Goal: Task Accomplishment & Management: Use online tool/utility

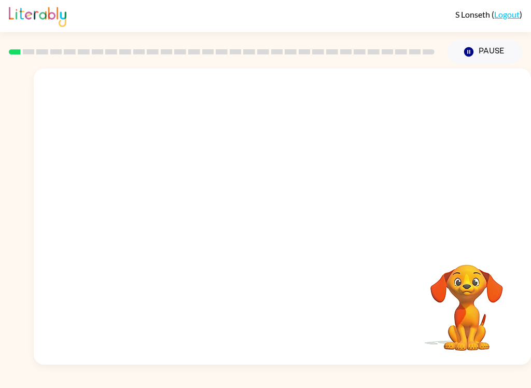
click at [330, 209] on div at bounding box center [282, 155] width 497 height 174
click at [474, 52] on icon "Pause" at bounding box center [468, 51] width 11 height 11
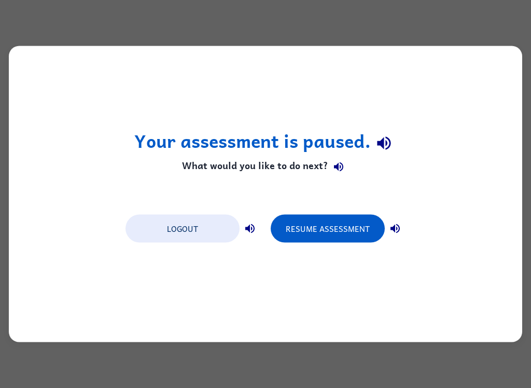
click at [315, 228] on button "Resume Assessment" at bounding box center [328, 229] width 114 height 28
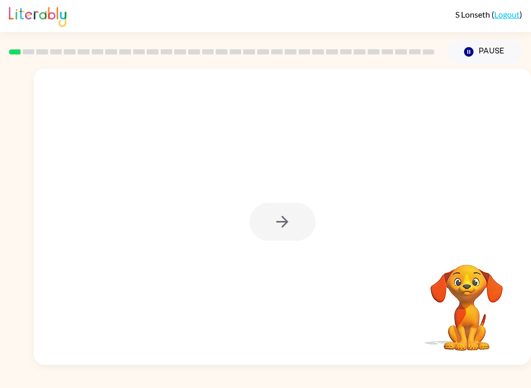
click at [494, 48] on button "Pause Pause" at bounding box center [484, 52] width 75 height 24
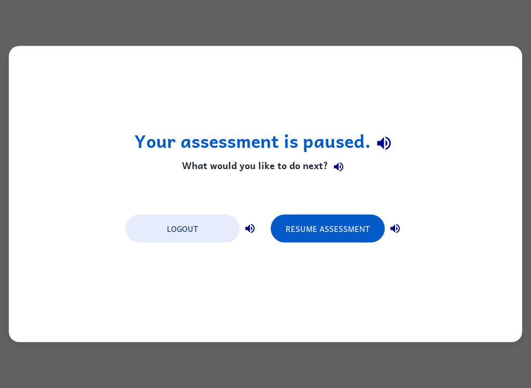
click at [339, 215] on button "Resume Assessment" at bounding box center [328, 229] width 114 height 28
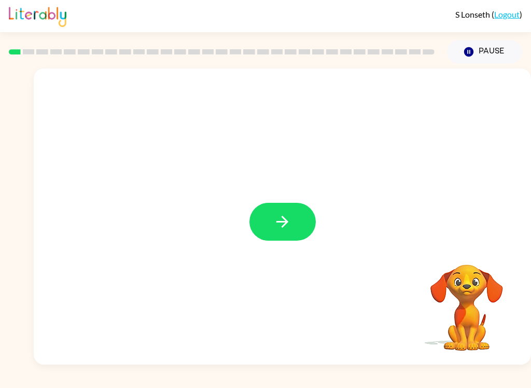
click at [295, 224] on button "button" at bounding box center [282, 222] width 66 height 38
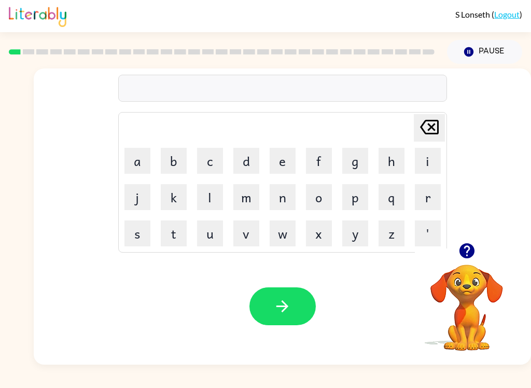
click at [172, 160] on button "b" at bounding box center [174, 161] width 26 height 26
click at [321, 194] on button "o" at bounding box center [319, 197] width 26 height 26
click at [144, 153] on button "a" at bounding box center [137, 161] width 26 height 26
click at [425, 205] on button "r" at bounding box center [428, 197] width 26 height 26
click at [253, 157] on button "d" at bounding box center [246, 161] width 26 height 26
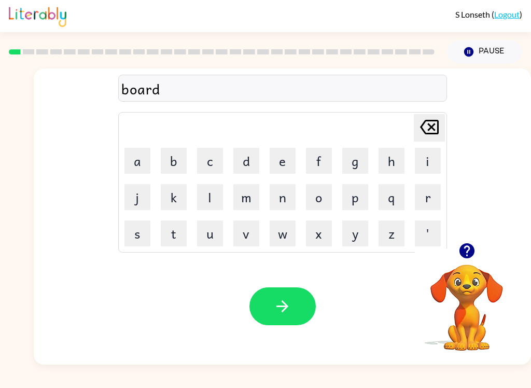
click at [286, 158] on button "e" at bounding box center [283, 161] width 26 height 26
click at [431, 201] on button "r" at bounding box center [428, 197] width 26 height 26
click at [286, 307] on icon "button" at bounding box center [282, 306] width 12 height 12
click at [426, 199] on button "r" at bounding box center [428, 197] width 26 height 26
click at [321, 198] on button "o" at bounding box center [319, 197] width 26 height 26
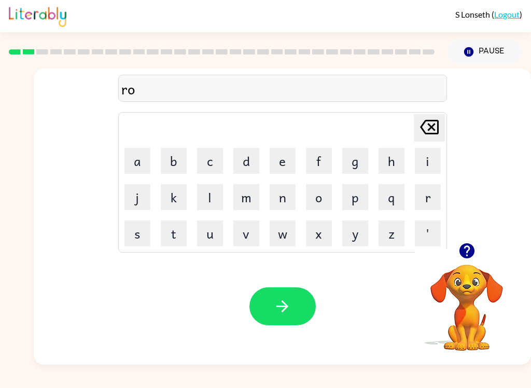
click at [211, 237] on button "u" at bounding box center [210, 233] width 26 height 26
click at [283, 196] on button "n" at bounding box center [283, 197] width 26 height 26
click at [241, 161] on button "d" at bounding box center [246, 161] width 26 height 26
click at [292, 313] on button "button" at bounding box center [282, 306] width 66 height 38
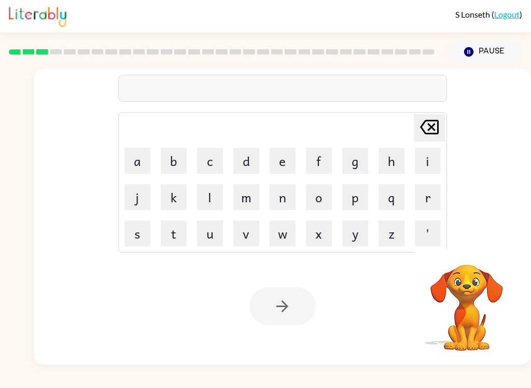
click at [250, 197] on button "m" at bounding box center [246, 197] width 26 height 26
click at [147, 158] on button "a" at bounding box center [137, 161] width 26 height 26
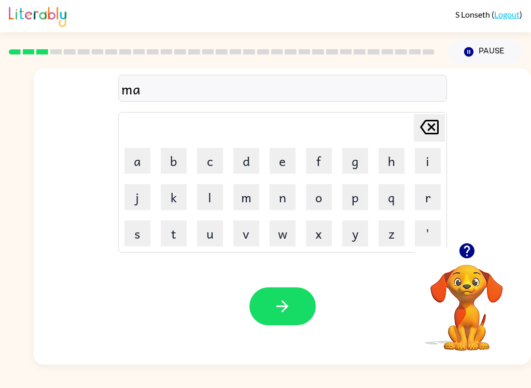
click at [204, 162] on button "c" at bounding box center [210, 161] width 26 height 26
click at [397, 157] on button "h" at bounding box center [391, 161] width 26 height 26
click at [427, 165] on button "i" at bounding box center [428, 161] width 26 height 26
click at [283, 194] on button "n" at bounding box center [283, 197] width 26 height 26
click at [287, 165] on button "e" at bounding box center [283, 161] width 26 height 26
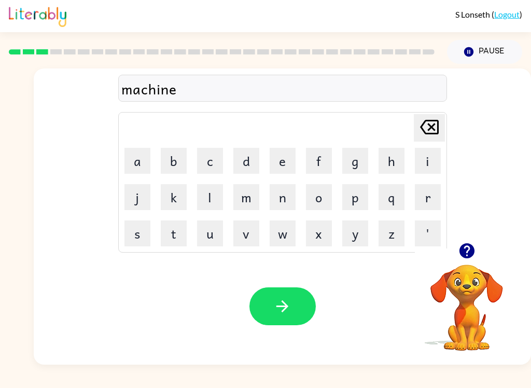
click at [284, 307] on icon "button" at bounding box center [282, 306] width 12 height 12
click at [177, 234] on button "t" at bounding box center [174, 233] width 26 height 26
click at [429, 206] on button "r" at bounding box center [428, 197] width 26 height 26
click at [138, 151] on button "a" at bounding box center [137, 161] width 26 height 26
click at [427, 160] on button "i" at bounding box center [428, 161] width 26 height 26
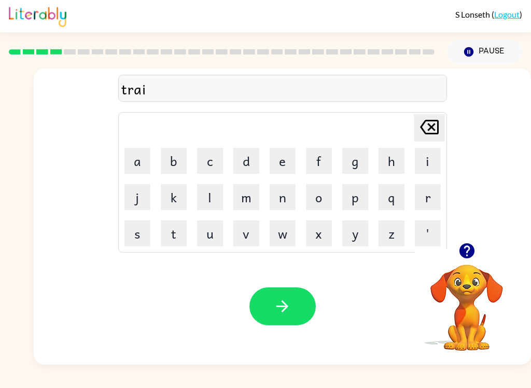
click at [278, 200] on button "n" at bounding box center [283, 197] width 26 height 26
click at [298, 303] on button "button" at bounding box center [282, 306] width 66 height 38
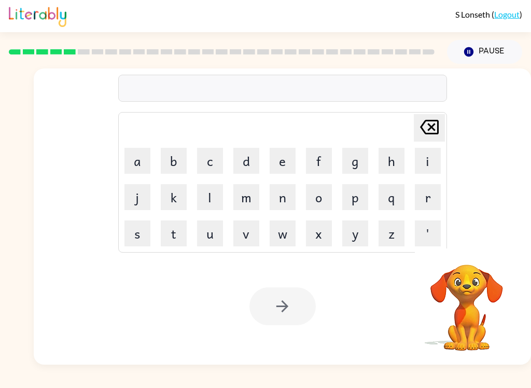
click at [249, 159] on button "d" at bounding box center [246, 161] width 26 height 26
click at [283, 165] on button "e" at bounding box center [283, 161] width 26 height 26
click at [317, 165] on button "f" at bounding box center [319, 161] width 26 height 26
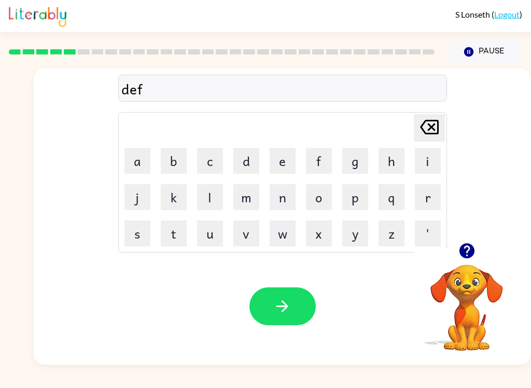
click at [286, 156] on button "e" at bounding box center [283, 161] width 26 height 26
click at [281, 205] on button "n" at bounding box center [283, 197] width 26 height 26
click at [142, 231] on button "s" at bounding box center [137, 233] width 26 height 26
click at [422, 163] on button "i" at bounding box center [428, 161] width 26 height 26
click at [247, 239] on button "v" at bounding box center [246, 233] width 26 height 26
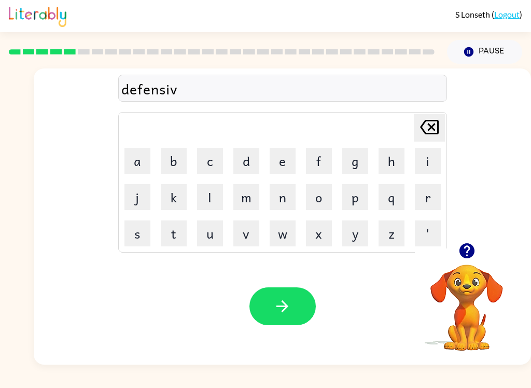
click at [274, 168] on button "e" at bounding box center [283, 161] width 26 height 26
click at [284, 308] on icon "button" at bounding box center [282, 306] width 18 height 18
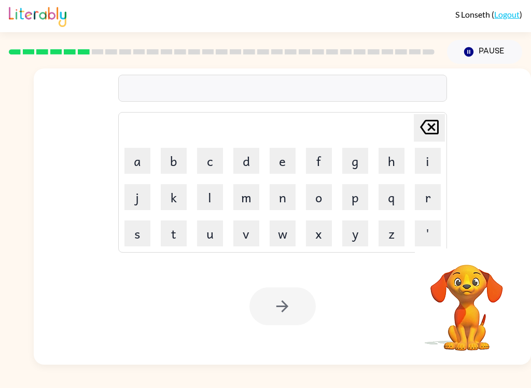
click at [247, 236] on button "v" at bounding box center [246, 233] width 26 height 26
click at [142, 163] on button "a" at bounding box center [137, 161] width 26 height 26
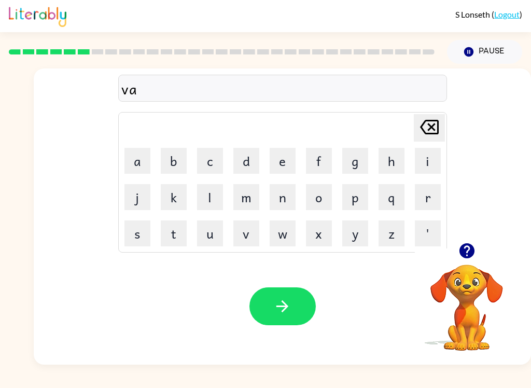
click at [206, 158] on button "c" at bounding box center [210, 161] width 26 height 26
click at [139, 165] on button "a" at bounding box center [137, 161] width 26 height 26
click at [177, 241] on button "t" at bounding box center [174, 233] width 26 height 26
click at [428, 162] on button "i" at bounding box center [428, 161] width 26 height 26
click at [320, 201] on button "o" at bounding box center [319, 197] width 26 height 26
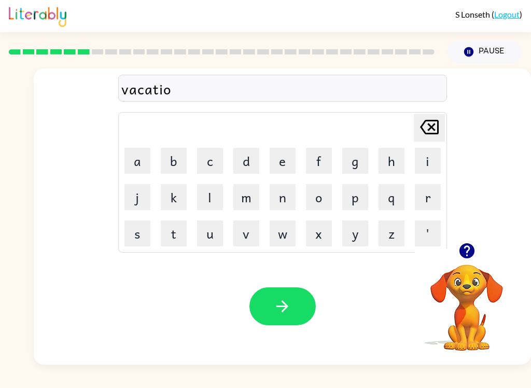
click at [280, 201] on button "n" at bounding box center [283, 197] width 26 height 26
click at [277, 299] on icon "button" at bounding box center [282, 306] width 18 height 18
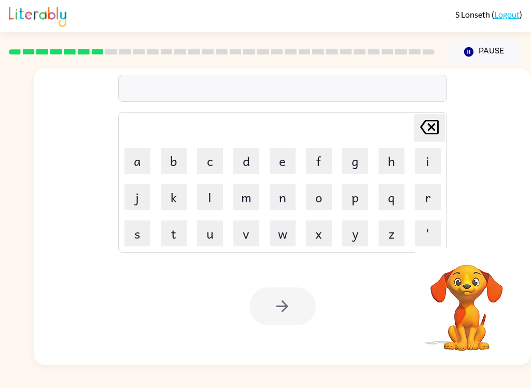
click at [357, 196] on button "p" at bounding box center [355, 197] width 26 height 26
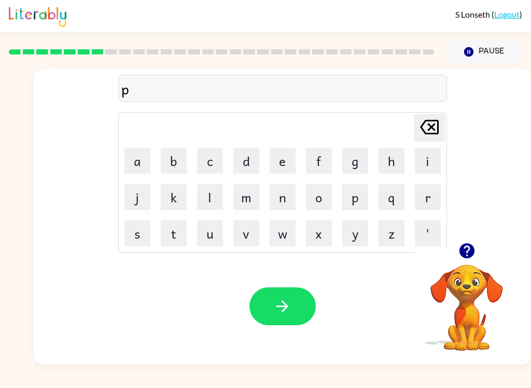
click at [213, 243] on button "u" at bounding box center [210, 233] width 26 height 26
click at [247, 161] on button "d" at bounding box center [246, 161] width 26 height 26
click at [248, 165] on button "d" at bounding box center [246, 161] width 26 height 26
click at [209, 202] on button "l" at bounding box center [210, 197] width 26 height 26
click at [281, 167] on button "e" at bounding box center [283, 161] width 26 height 26
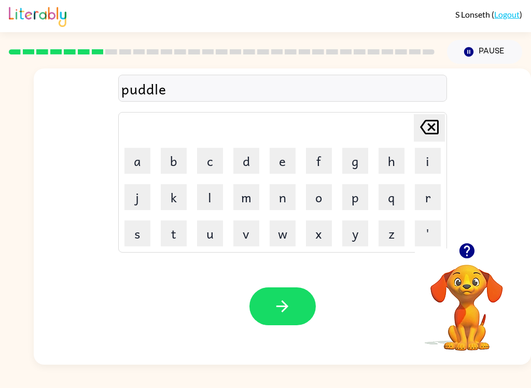
click at [268, 303] on button "button" at bounding box center [282, 306] width 66 height 38
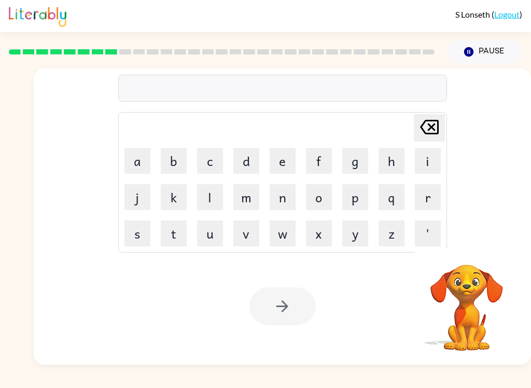
click at [242, 196] on button "m" at bounding box center [246, 197] width 26 height 26
click at [425, 164] on button "i" at bounding box center [428, 161] width 26 height 26
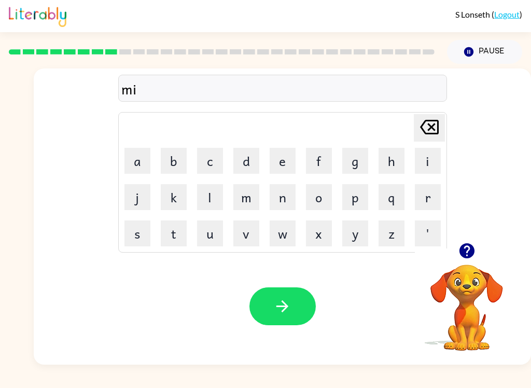
click at [463, 256] on icon "button" at bounding box center [466, 250] width 15 height 15
click at [426, 202] on button "r" at bounding box center [428, 197] width 26 height 26
click at [132, 167] on button "a" at bounding box center [137, 161] width 26 height 26
click at [424, 130] on icon "Delete Delete last character input" at bounding box center [429, 127] width 25 height 25
click at [288, 157] on button "e" at bounding box center [283, 161] width 26 height 26
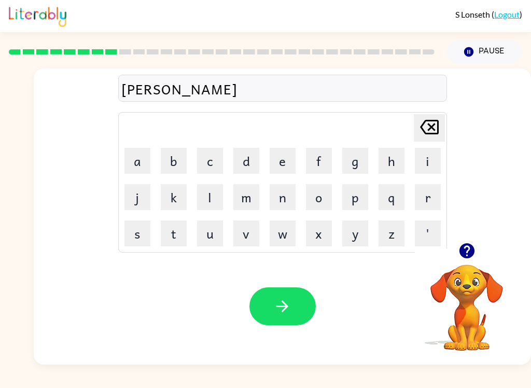
click at [207, 166] on button "c" at bounding box center [210, 161] width 26 height 26
click at [141, 170] on button "a" at bounding box center [137, 161] width 26 height 26
click at [207, 201] on button "l" at bounding box center [210, 197] width 26 height 26
click at [293, 310] on button "button" at bounding box center [282, 306] width 66 height 38
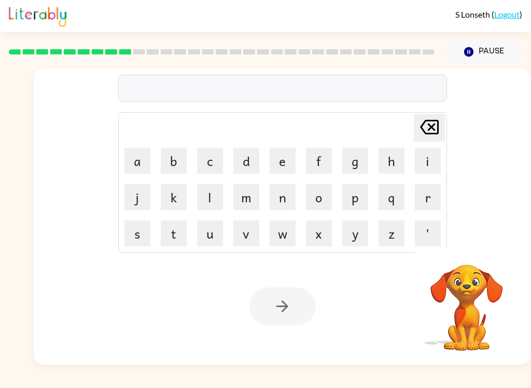
click at [243, 201] on button "m" at bounding box center [246, 197] width 26 height 26
click at [427, 170] on button "i" at bounding box center [428, 161] width 26 height 26
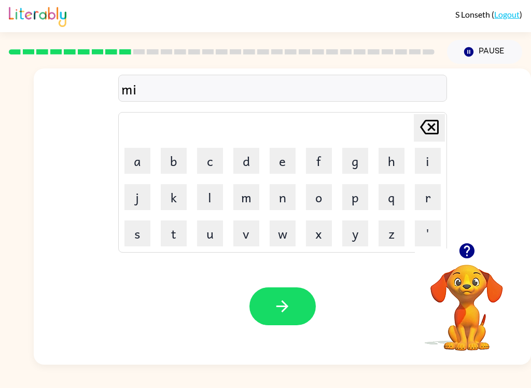
click at [257, 153] on button "d" at bounding box center [246, 161] width 26 height 26
click at [245, 203] on button "m" at bounding box center [246, 197] width 26 height 26
click at [322, 196] on button "o" at bounding box center [319, 197] width 26 height 26
click at [435, 203] on button "r" at bounding box center [428, 197] width 26 height 26
click at [278, 202] on button "n" at bounding box center [283, 197] width 26 height 26
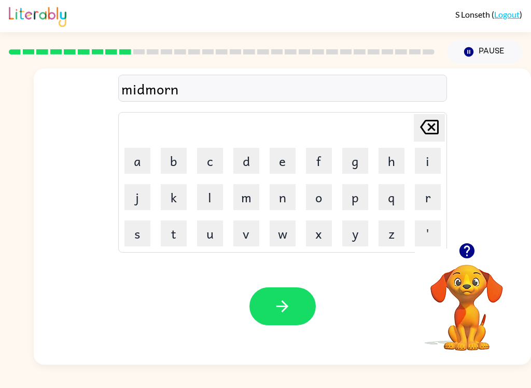
click at [425, 165] on button "i" at bounding box center [428, 161] width 26 height 26
click at [277, 201] on button "n" at bounding box center [283, 197] width 26 height 26
click at [355, 154] on button "g" at bounding box center [355, 161] width 26 height 26
click at [286, 297] on button "button" at bounding box center [282, 306] width 66 height 38
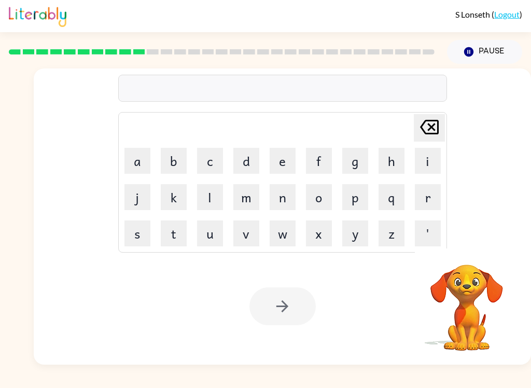
click at [249, 160] on button "d" at bounding box center [246, 161] width 26 height 26
click at [422, 162] on button "i" at bounding box center [428, 161] width 26 height 26
click at [144, 234] on button "s" at bounding box center [137, 233] width 26 height 26
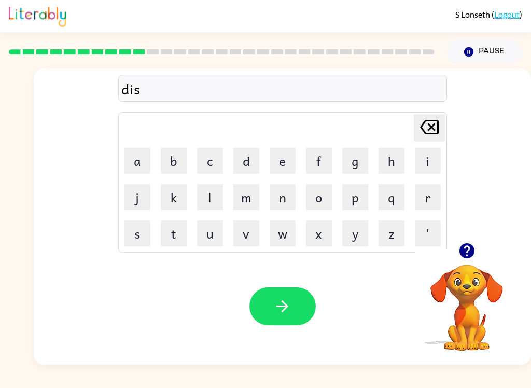
click at [178, 233] on button "t" at bounding box center [174, 233] width 26 height 26
click at [425, 206] on button "r" at bounding box center [428, 197] width 26 height 26
click at [213, 238] on button "u" at bounding box center [210, 233] width 26 height 26
click at [136, 238] on button "s" at bounding box center [137, 233] width 26 height 26
click at [175, 240] on button "t" at bounding box center [174, 233] width 26 height 26
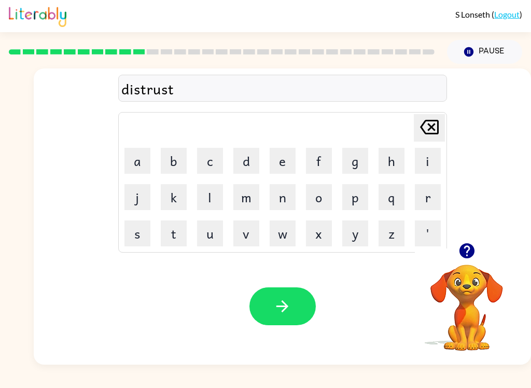
click at [289, 312] on icon "button" at bounding box center [282, 306] width 18 height 18
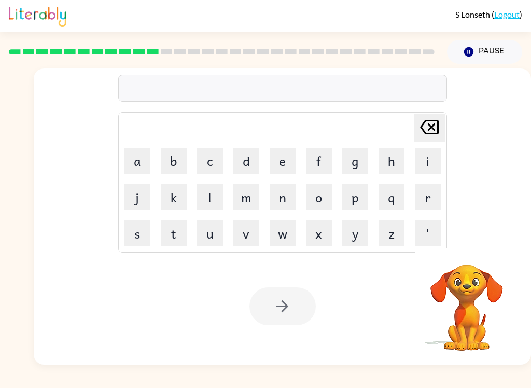
click at [429, 202] on button "r" at bounding box center [428, 197] width 26 height 26
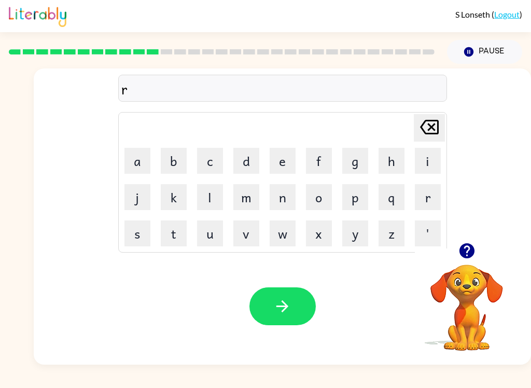
click at [319, 202] on button "o" at bounding box center [319, 197] width 26 height 26
click at [129, 158] on button "a" at bounding box center [137, 161] width 26 height 26
click at [254, 166] on button "d" at bounding box center [246, 161] width 26 height 26
click at [292, 302] on button "button" at bounding box center [282, 306] width 66 height 38
click at [354, 201] on button "p" at bounding box center [355, 197] width 26 height 26
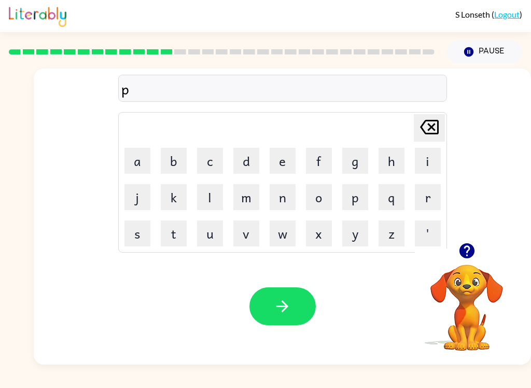
click at [352, 167] on button "g" at bounding box center [355, 161] width 26 height 26
click at [433, 122] on icon "Delete Delete last character input" at bounding box center [429, 127] width 25 height 25
click at [213, 240] on button "u" at bounding box center [210, 233] width 26 height 26
click at [359, 198] on button "p" at bounding box center [355, 197] width 26 height 26
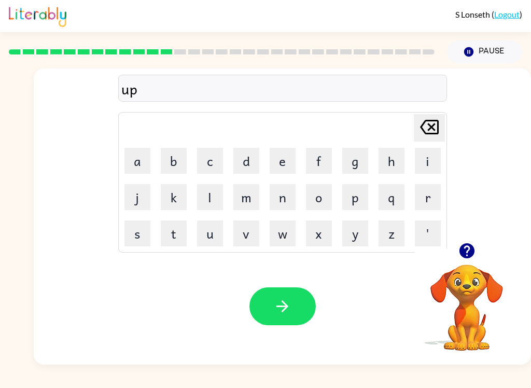
click at [365, 165] on button "g" at bounding box center [355, 161] width 26 height 26
click at [427, 198] on button "r" at bounding box center [428, 197] width 26 height 26
click at [150, 158] on button "a" at bounding box center [137, 161] width 26 height 26
click at [235, 171] on button "d" at bounding box center [246, 161] width 26 height 26
click at [275, 164] on button "e" at bounding box center [283, 161] width 26 height 26
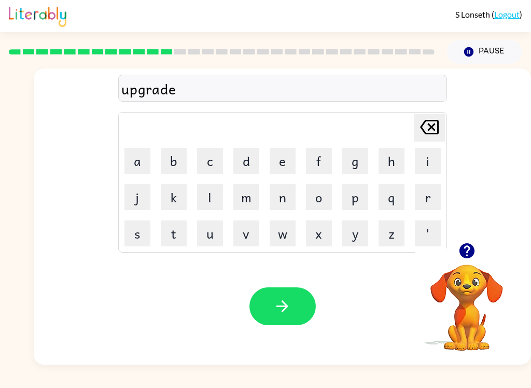
click at [291, 320] on button "button" at bounding box center [282, 306] width 66 height 38
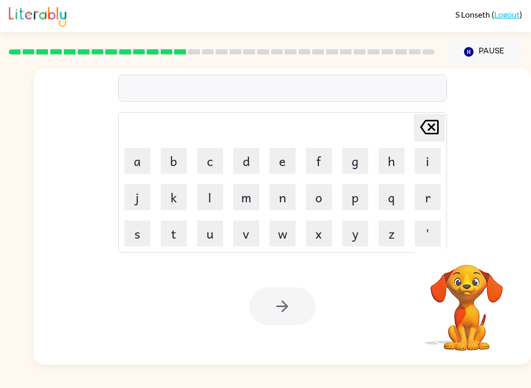
click at [247, 200] on button "m" at bounding box center [246, 197] width 26 height 26
click at [138, 171] on button "a" at bounding box center [137, 161] width 26 height 26
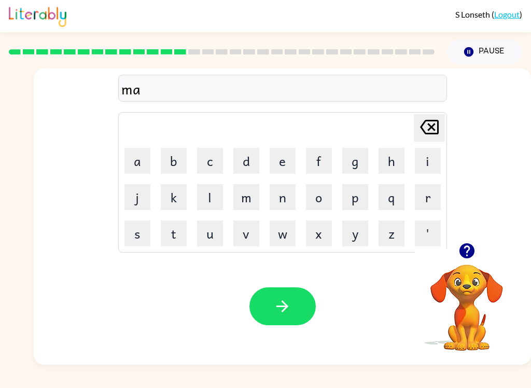
click at [253, 171] on button "d" at bounding box center [246, 161] width 26 height 26
click at [281, 202] on button "n" at bounding box center [283, 197] width 26 height 26
click at [289, 160] on button "e" at bounding box center [283, 161] width 26 height 26
click at [137, 239] on button "s" at bounding box center [137, 233] width 26 height 26
click at [137, 238] on button "s" at bounding box center [137, 233] width 26 height 26
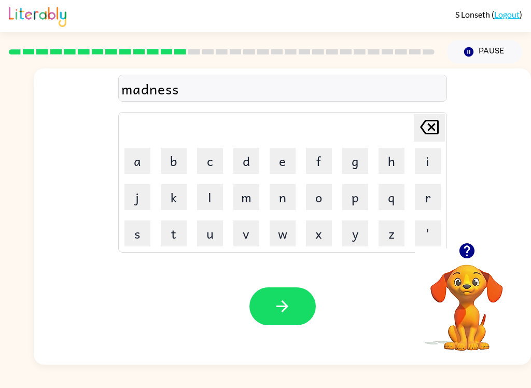
click at [257, 326] on div "Your browser must support playing .mp4 files to use Literably. Please try using…" at bounding box center [282, 306] width 497 height 117
click at [278, 314] on icon "button" at bounding box center [282, 306] width 18 height 18
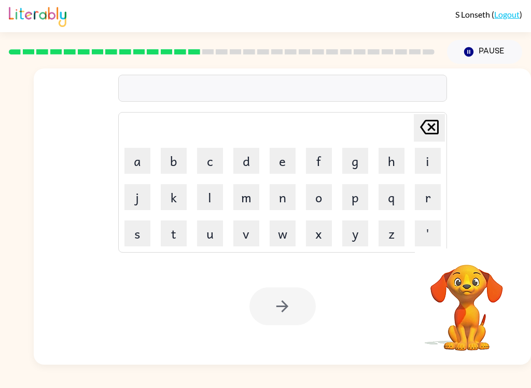
click at [174, 161] on button "b" at bounding box center [174, 161] width 26 height 26
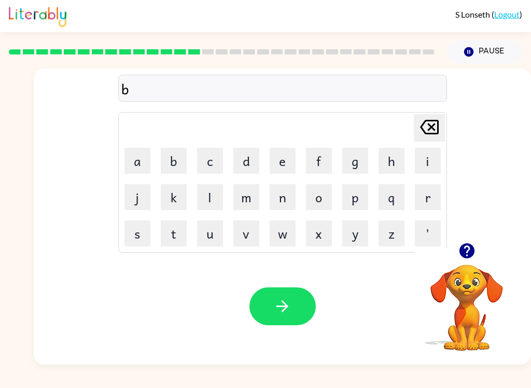
click at [323, 204] on button "o" at bounding box center [319, 197] width 26 height 26
click at [285, 207] on button "n" at bounding box center [283, 197] width 26 height 26
click at [286, 167] on button "e" at bounding box center [283, 161] width 26 height 26
click at [146, 238] on button "s" at bounding box center [137, 233] width 26 height 26
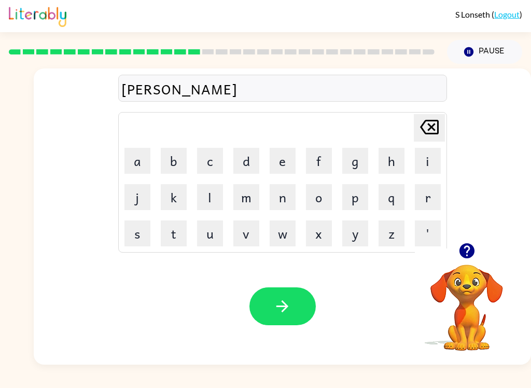
click at [301, 295] on button "button" at bounding box center [282, 306] width 66 height 38
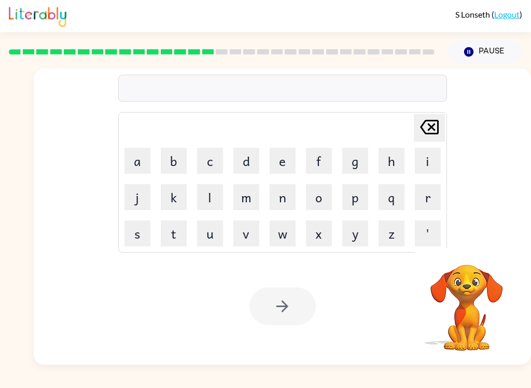
click at [135, 228] on button "s" at bounding box center [137, 233] width 26 height 26
click at [288, 238] on button "w" at bounding box center [283, 233] width 26 height 26
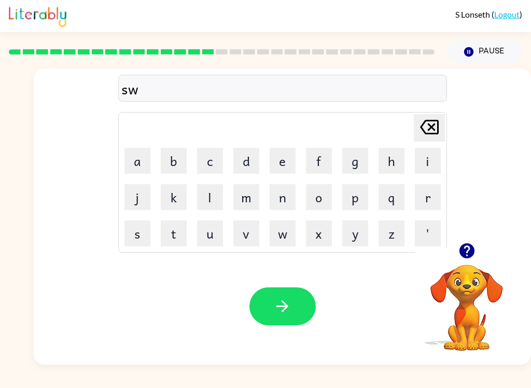
click at [315, 201] on button "o" at bounding box center [319, 197] width 26 height 26
click at [425, 207] on button "r" at bounding box center [428, 197] width 26 height 26
click at [242, 209] on button "m" at bounding box center [246, 197] width 26 height 26
click at [286, 311] on icon "button" at bounding box center [282, 306] width 18 height 18
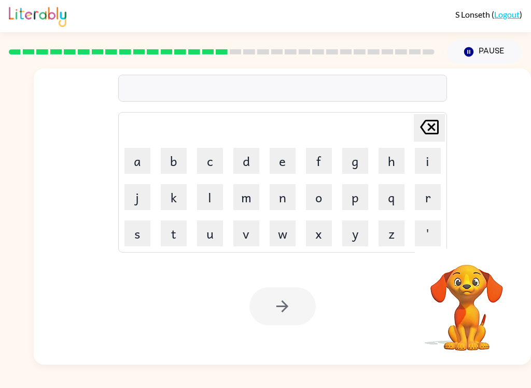
click at [426, 195] on button "r" at bounding box center [428, 197] width 26 height 26
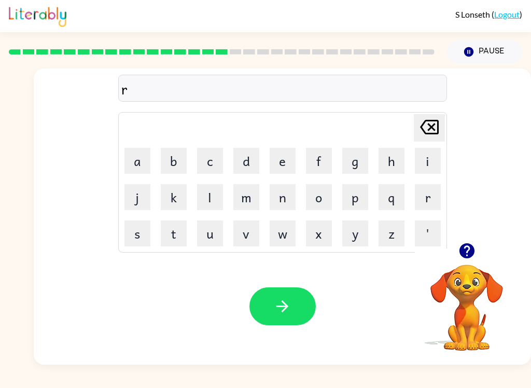
click at [141, 163] on button "a" at bounding box center [137, 161] width 26 height 26
click at [239, 198] on button "m" at bounding box center [246, 197] width 26 height 26
click at [276, 311] on icon "button" at bounding box center [282, 306] width 18 height 18
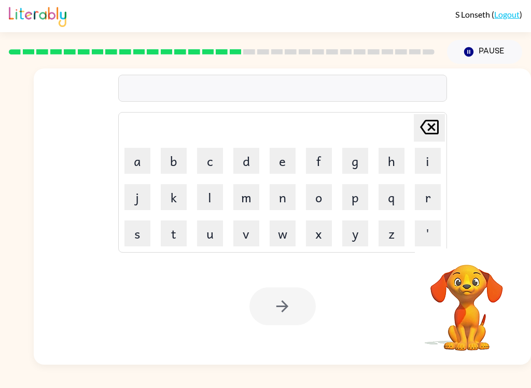
click at [165, 173] on button "b" at bounding box center [174, 161] width 26 height 26
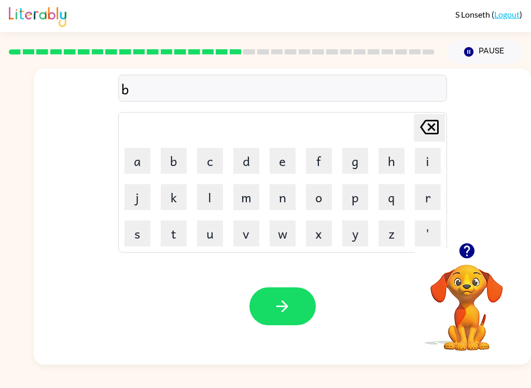
click at [427, 198] on button "r" at bounding box center [428, 197] width 26 height 26
click at [250, 201] on button "m" at bounding box center [246, 197] width 26 height 26
click at [429, 136] on icon "Delete Delete last character input" at bounding box center [429, 127] width 25 height 25
click at [422, 169] on button "i" at bounding box center [428, 161] width 26 height 26
click at [247, 203] on button "m" at bounding box center [246, 197] width 26 height 26
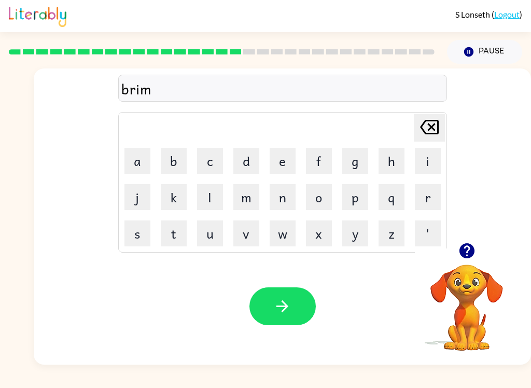
click at [247, 203] on button "m" at bounding box center [246, 197] width 26 height 26
click at [421, 167] on button "i" at bounding box center [428, 161] width 26 height 26
click at [283, 203] on button "n" at bounding box center [283, 197] width 26 height 26
click at [357, 168] on button "g" at bounding box center [355, 161] width 26 height 26
click at [293, 316] on button "button" at bounding box center [282, 306] width 66 height 38
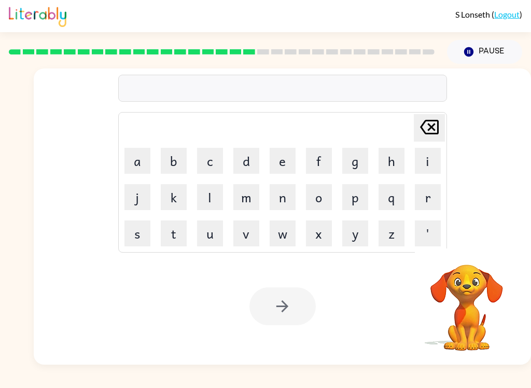
click at [427, 187] on button "r" at bounding box center [428, 197] width 26 height 26
click at [423, 126] on icon "Delete Delete last character input" at bounding box center [429, 127] width 25 height 25
click at [426, 159] on button "i" at bounding box center [428, 161] width 26 height 26
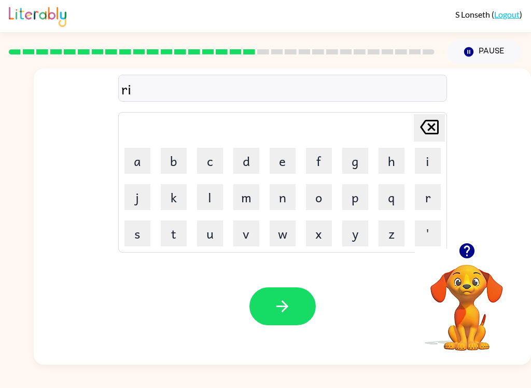
click at [142, 237] on button "s" at bounding box center [137, 233] width 26 height 26
click at [170, 203] on button "k" at bounding box center [174, 197] width 26 height 26
click at [427, 162] on button "i" at bounding box center [428, 161] width 26 height 26
click at [276, 163] on button "e" at bounding box center [283, 161] width 26 height 26
click at [143, 235] on button "s" at bounding box center [137, 233] width 26 height 26
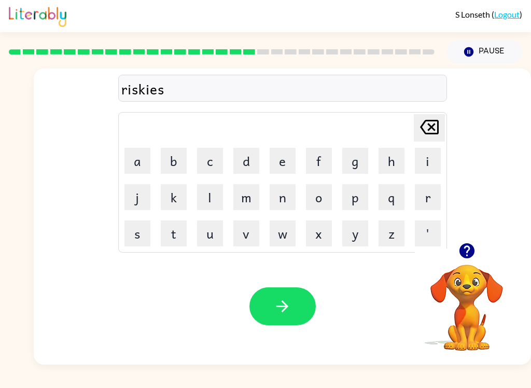
click at [171, 228] on button "t" at bounding box center [174, 233] width 26 height 26
click at [274, 315] on icon "button" at bounding box center [282, 306] width 18 height 18
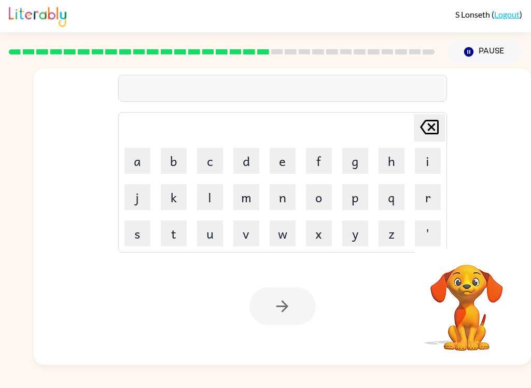
click at [133, 153] on button "a" at bounding box center [137, 161] width 26 height 26
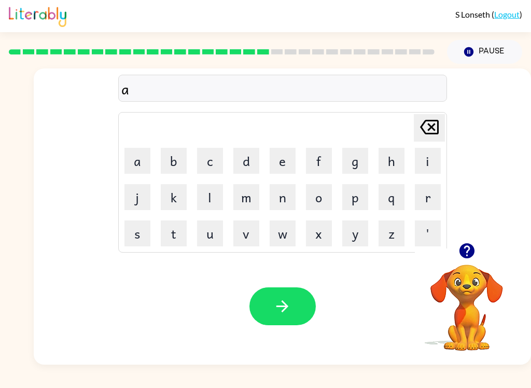
click at [429, 202] on button "r" at bounding box center [428, 197] width 26 height 26
click at [210, 165] on button "c" at bounding box center [210, 161] width 26 height 26
click at [394, 165] on button "h" at bounding box center [391, 161] width 26 height 26
click at [294, 244] on button "w" at bounding box center [283, 233] width 26 height 26
click at [140, 168] on button "a" at bounding box center [137, 161] width 26 height 26
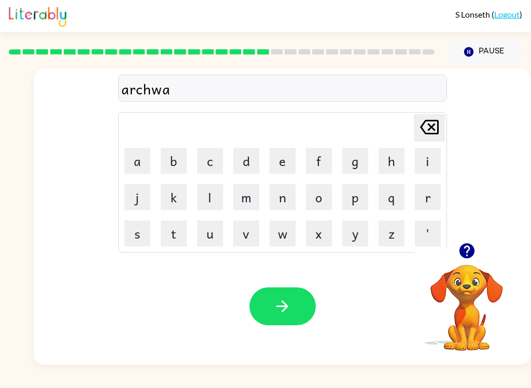
click at [354, 230] on button "y" at bounding box center [355, 233] width 26 height 26
click at [294, 314] on button "button" at bounding box center [282, 306] width 66 height 38
click at [467, 249] on icon "button" at bounding box center [466, 250] width 15 height 15
click at [314, 168] on button "f" at bounding box center [319, 161] width 26 height 26
click at [317, 195] on button "o" at bounding box center [319, 197] width 26 height 26
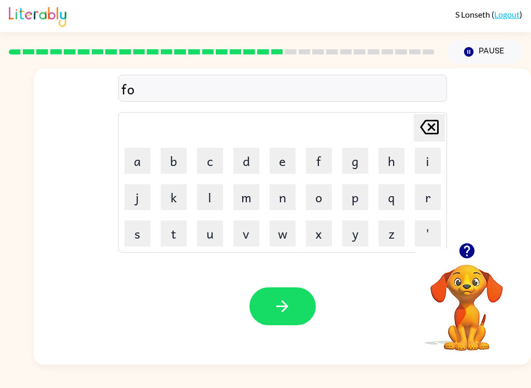
click at [214, 195] on button "l" at bounding box center [210, 197] width 26 height 26
click at [321, 189] on button "o" at bounding box center [319, 197] width 26 height 26
click at [281, 231] on button "w" at bounding box center [283, 233] width 26 height 26
click at [284, 156] on button "e" at bounding box center [283, 161] width 26 height 26
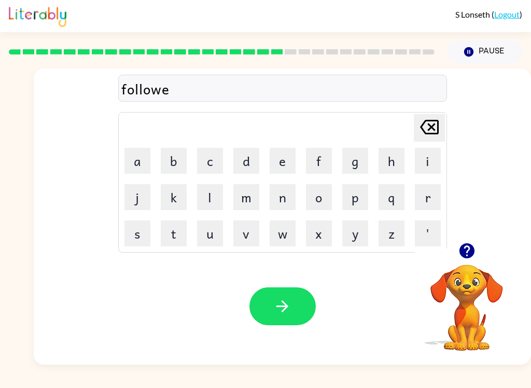
click at [247, 160] on button "d" at bounding box center [246, 161] width 26 height 26
click at [270, 312] on button "button" at bounding box center [282, 306] width 66 height 38
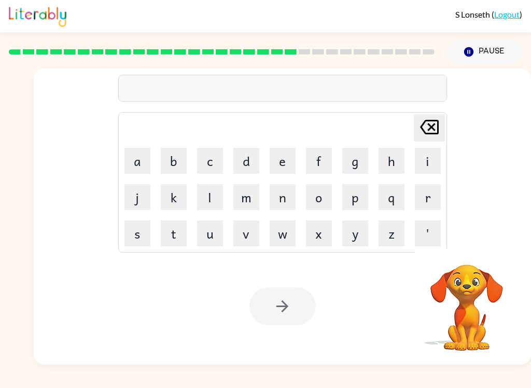
click at [212, 158] on button "c" at bounding box center [210, 161] width 26 height 26
click at [279, 169] on button "e" at bounding box center [283, 161] width 26 height 26
click at [283, 196] on button "n" at bounding box center [283, 197] width 26 height 26
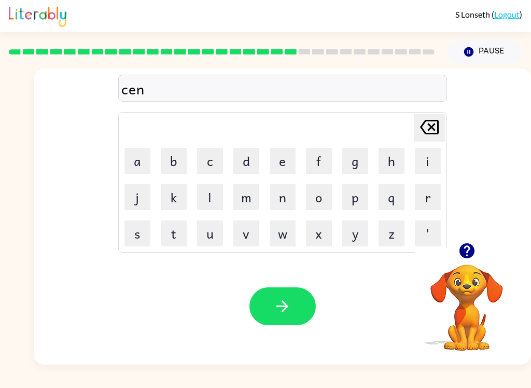
click at [170, 235] on button "t" at bounding box center [174, 233] width 26 height 26
click at [427, 163] on button "i" at bounding box center [428, 161] width 26 height 26
click at [357, 201] on button "p" at bounding box center [355, 197] width 26 height 26
click at [279, 165] on button "e" at bounding box center [283, 161] width 26 height 26
click at [278, 165] on button "e" at bounding box center [283, 161] width 26 height 26
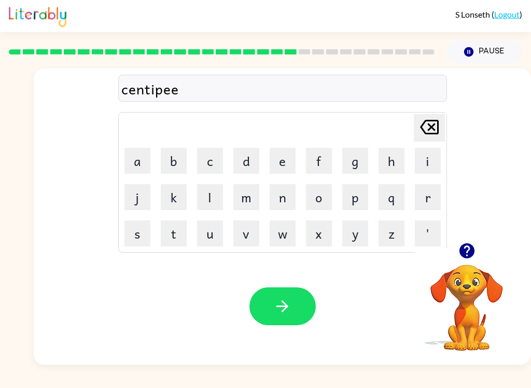
click at [236, 162] on button "d" at bounding box center [246, 161] width 26 height 26
click at [300, 317] on button "button" at bounding box center [282, 306] width 66 height 38
click at [137, 231] on button "s" at bounding box center [137, 233] width 26 height 26
click at [214, 238] on button "u" at bounding box center [210, 233] width 26 height 26
click at [127, 238] on button "s" at bounding box center [137, 233] width 26 height 26
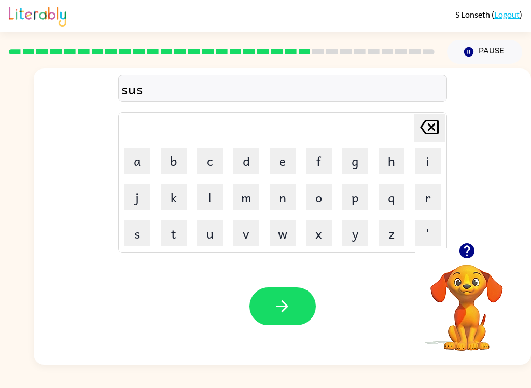
click at [176, 235] on button "t" at bounding box center [174, 233] width 26 height 26
click at [129, 163] on button "a" at bounding box center [137, 161] width 26 height 26
click at [404, 161] on button "h" at bounding box center [391, 161] width 26 height 26
click at [429, 124] on icon "Delete Delete last character input" at bounding box center [429, 127] width 25 height 25
click at [430, 161] on button "i" at bounding box center [428, 161] width 26 height 26
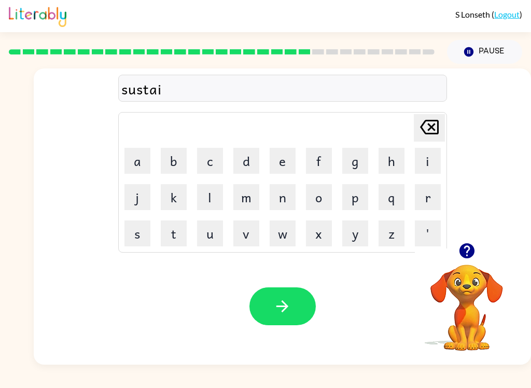
click at [291, 193] on button "n" at bounding box center [283, 197] width 26 height 26
click at [292, 296] on button "button" at bounding box center [282, 306] width 66 height 38
click at [318, 162] on button "f" at bounding box center [319, 161] width 26 height 26
click at [324, 205] on button "o" at bounding box center [319, 197] width 26 height 26
click at [440, 193] on button "r" at bounding box center [428, 197] width 26 height 26
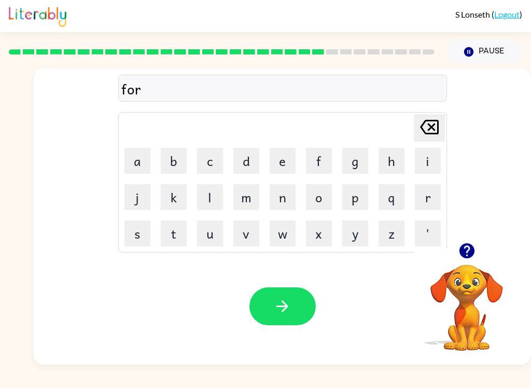
click at [281, 241] on button "w" at bounding box center [283, 233] width 26 height 26
click at [125, 165] on button "a" at bounding box center [137, 161] width 26 height 26
click at [435, 191] on button "r" at bounding box center [428, 197] width 26 height 26
click at [376, 138] on td "Delete Delete last character input" at bounding box center [283, 128] width 326 height 29
click at [245, 168] on button "d" at bounding box center [246, 161] width 26 height 26
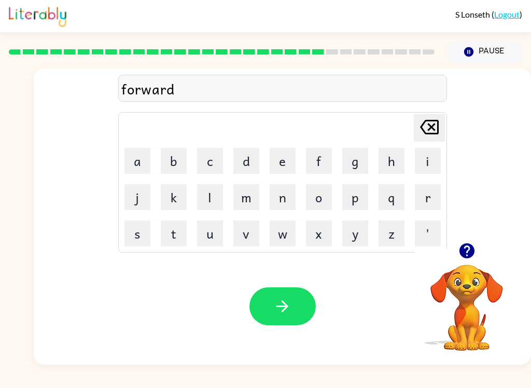
click at [298, 311] on button "button" at bounding box center [282, 306] width 66 height 38
click at [428, 200] on button "r" at bounding box center [428, 197] width 26 height 26
click at [286, 160] on button "e" at bounding box center [283, 161] width 26 height 26
click at [217, 198] on button "l" at bounding box center [210, 197] width 26 height 26
click at [140, 159] on button "a" at bounding box center [137, 161] width 26 height 26
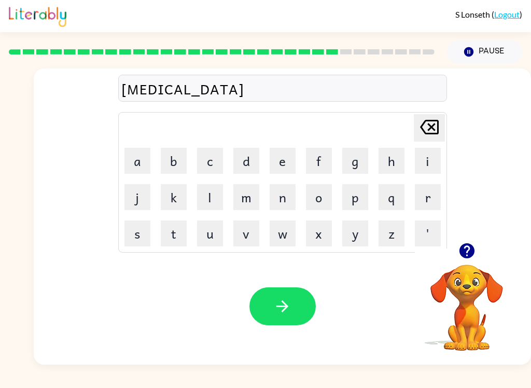
click at [186, 228] on button "t" at bounding box center [174, 233] width 26 height 26
click at [290, 164] on button "e" at bounding box center [283, 161] width 26 height 26
click at [248, 150] on button "d" at bounding box center [246, 161] width 26 height 26
click at [277, 309] on icon "button" at bounding box center [282, 306] width 18 height 18
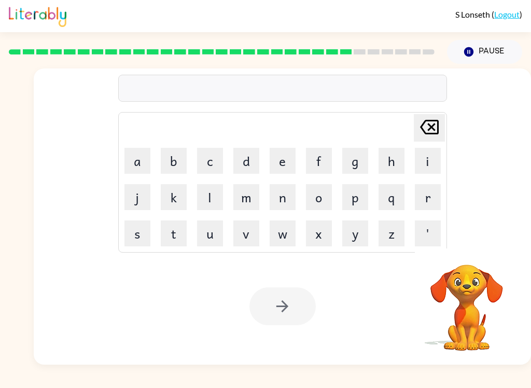
click at [349, 166] on button "g" at bounding box center [355, 161] width 26 height 26
click at [321, 204] on button "o" at bounding box center [319, 197] width 26 height 26
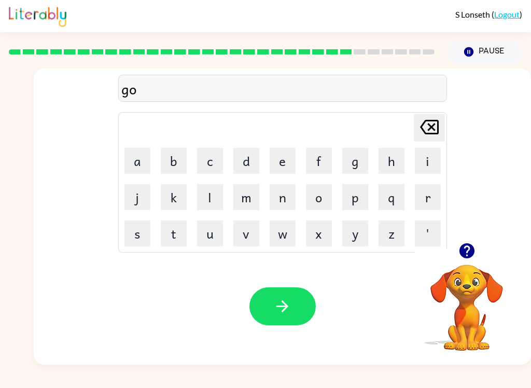
click at [176, 155] on button "b" at bounding box center [174, 161] width 26 height 26
click at [218, 199] on button "l" at bounding box center [210, 197] width 26 height 26
click at [432, 154] on button "i" at bounding box center [428, 161] width 26 height 26
click at [271, 201] on button "n" at bounding box center [283, 197] width 26 height 26
click at [284, 314] on icon "button" at bounding box center [282, 306] width 18 height 18
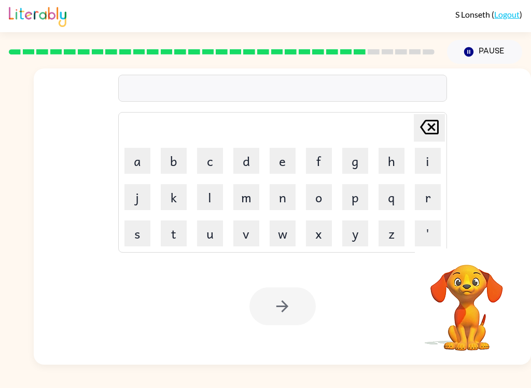
click at [210, 199] on button "l" at bounding box center [210, 197] width 26 height 26
click at [214, 234] on button "u" at bounding box center [210, 233] width 26 height 26
click at [250, 198] on button "m" at bounding box center [246, 197] width 26 height 26
click at [178, 161] on button "b" at bounding box center [174, 161] width 26 height 26
click at [283, 166] on button "e" at bounding box center [283, 161] width 26 height 26
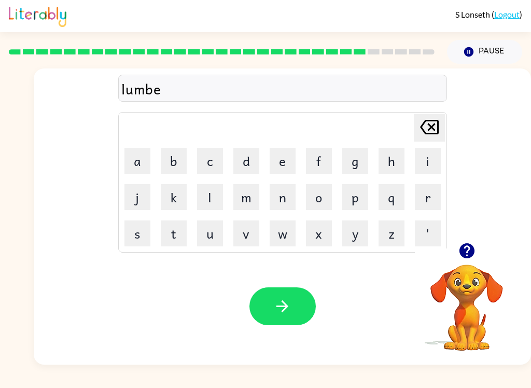
click at [433, 198] on button "r" at bounding box center [428, 197] width 26 height 26
click at [143, 195] on button "j" at bounding box center [137, 197] width 26 height 26
click at [148, 165] on button "a" at bounding box center [137, 161] width 26 height 26
click at [215, 164] on button "c" at bounding box center [210, 161] width 26 height 26
click at [166, 206] on button "k" at bounding box center [174, 197] width 26 height 26
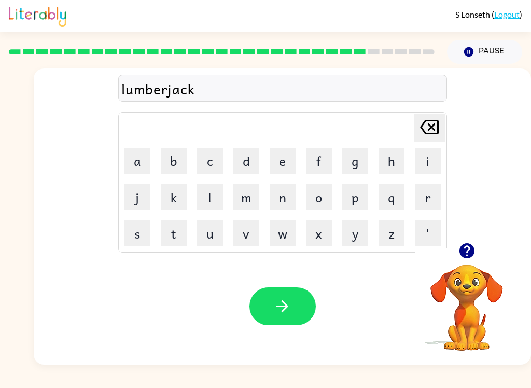
click at [284, 299] on icon "button" at bounding box center [282, 306] width 18 height 18
click at [366, 200] on button "p" at bounding box center [355, 197] width 26 height 26
click at [285, 157] on button "e" at bounding box center [283, 161] width 26 height 26
click at [423, 173] on button "i" at bounding box center [428, 161] width 26 height 26
click at [418, 136] on icon "Delete Delete last character input" at bounding box center [429, 127] width 25 height 25
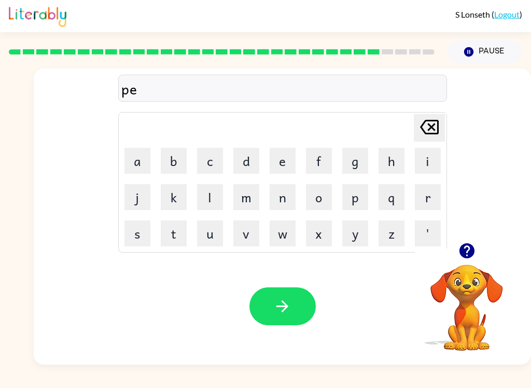
click at [430, 207] on button "r" at bounding box center [428, 197] width 26 height 26
click at [213, 167] on button "c" at bounding box center [210, 161] width 26 height 26
click at [291, 160] on button "e" at bounding box center [283, 161] width 26 height 26
click at [424, 125] on icon "Delete Delete last character input" at bounding box center [429, 127] width 25 height 25
click at [424, 124] on icon "Delete Delete last character input" at bounding box center [429, 127] width 25 height 25
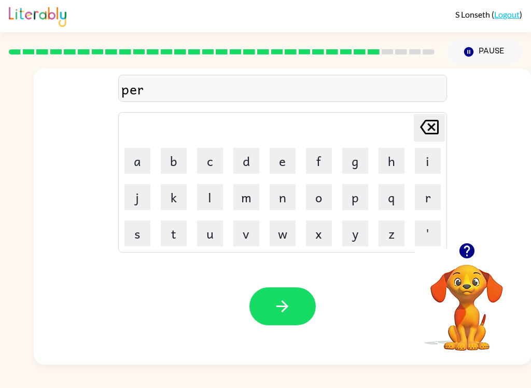
click at [427, 122] on icon "Delete Delete last character input" at bounding box center [429, 127] width 25 height 25
click at [432, 162] on button "i" at bounding box center [428, 161] width 26 height 26
click at [422, 193] on button "r" at bounding box center [428, 197] width 26 height 26
click at [197, 164] on button "c" at bounding box center [210, 161] width 26 height 26
click at [290, 163] on button "e" at bounding box center [283, 161] width 26 height 26
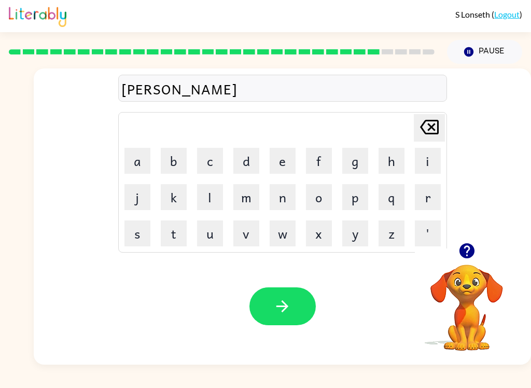
click at [292, 313] on button "button" at bounding box center [282, 306] width 66 height 38
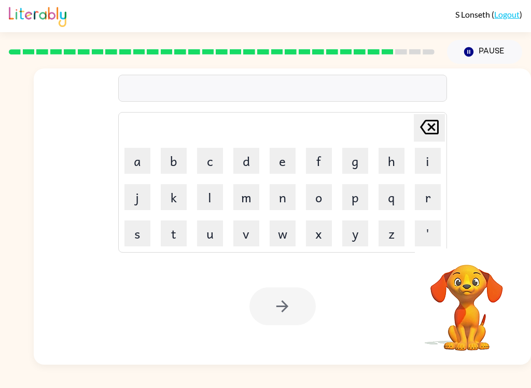
click at [166, 243] on button "t" at bounding box center [174, 233] width 26 height 26
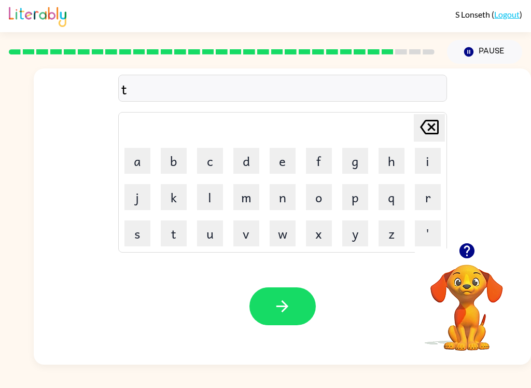
click at [390, 166] on button "h" at bounding box center [391, 161] width 26 height 26
click at [286, 202] on button "n" at bounding box center [283, 197] width 26 height 26
click at [436, 124] on icon "Delete Delete last character input" at bounding box center [429, 127] width 25 height 25
click at [436, 163] on button "i" at bounding box center [428, 161] width 26 height 26
click at [287, 199] on button "n" at bounding box center [283, 197] width 26 height 26
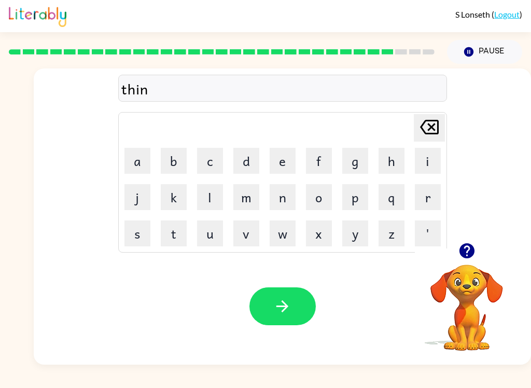
click at [284, 308] on icon "button" at bounding box center [282, 306] width 18 height 18
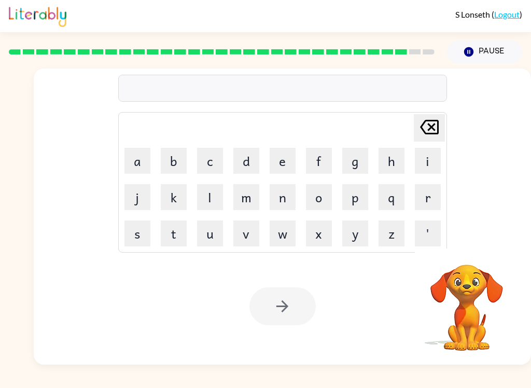
click at [138, 235] on button "s" at bounding box center [137, 233] width 26 height 26
click at [428, 172] on button "i" at bounding box center [428, 161] width 26 height 26
click at [207, 208] on button "l" at bounding box center [210, 197] width 26 height 26
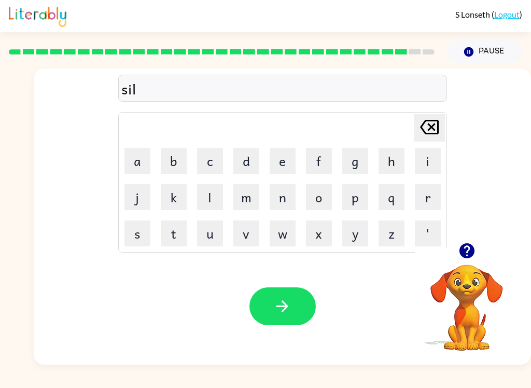
click at [243, 246] on button "v" at bounding box center [246, 233] width 26 height 26
click at [277, 170] on button "e" at bounding box center [283, 161] width 26 height 26
click at [419, 201] on button "r" at bounding box center [428, 197] width 26 height 26
click at [280, 238] on button "w" at bounding box center [283, 233] width 26 height 26
click at [391, 161] on button "h" at bounding box center [391, 161] width 26 height 26
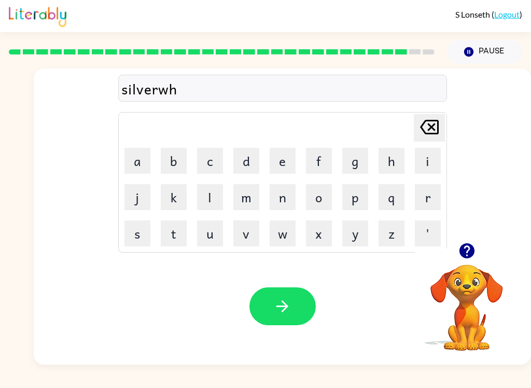
click at [277, 164] on button "e" at bounding box center [283, 161] width 26 height 26
click at [438, 198] on button "r" at bounding box center [428, 197] width 26 height 26
click at [283, 163] on button "e" at bounding box center [283, 161] width 26 height 26
click at [287, 311] on icon "button" at bounding box center [282, 306] width 18 height 18
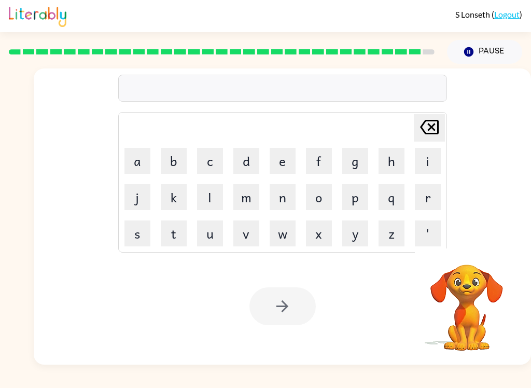
click at [221, 237] on button "u" at bounding box center [210, 233] width 26 height 26
click at [283, 201] on button "n" at bounding box center [283, 197] width 26 height 26
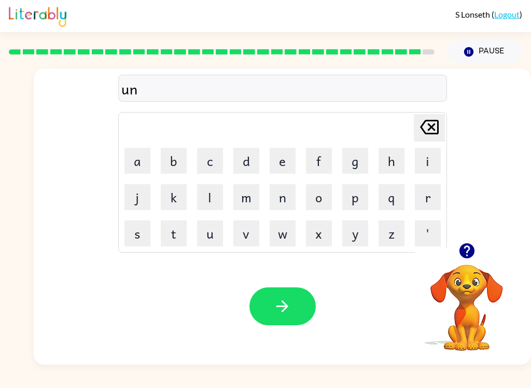
click at [145, 159] on button "a" at bounding box center [137, 161] width 26 height 26
click at [313, 165] on button "f" at bounding box center [319, 161] width 26 height 26
click at [422, 202] on button "r" at bounding box center [428, 197] width 26 height 26
click at [134, 165] on button "a" at bounding box center [137, 161] width 26 height 26
click at [431, 156] on button "i" at bounding box center [428, 161] width 26 height 26
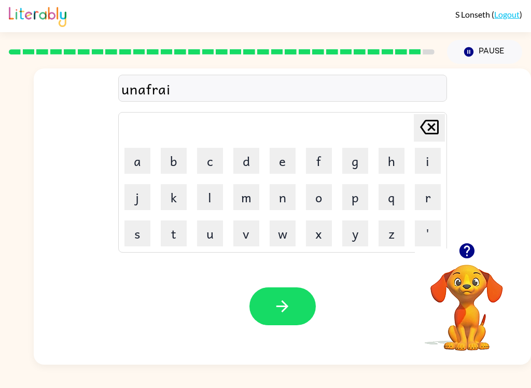
click at [246, 166] on button "d" at bounding box center [246, 161] width 26 height 26
click at [287, 300] on icon "button" at bounding box center [282, 306] width 18 height 18
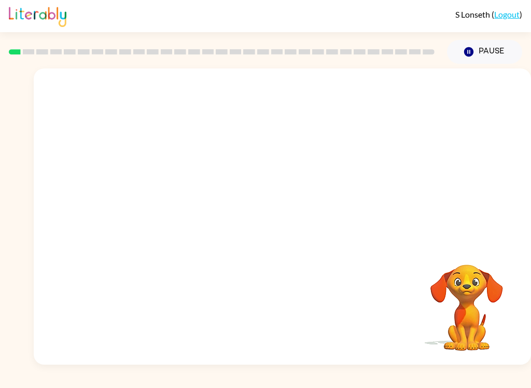
click at [412, 90] on video "Your browser must support playing .mp4 files to use Literably. Please try using…" at bounding box center [282, 155] width 497 height 174
click at [297, 222] on button "button" at bounding box center [282, 222] width 66 height 38
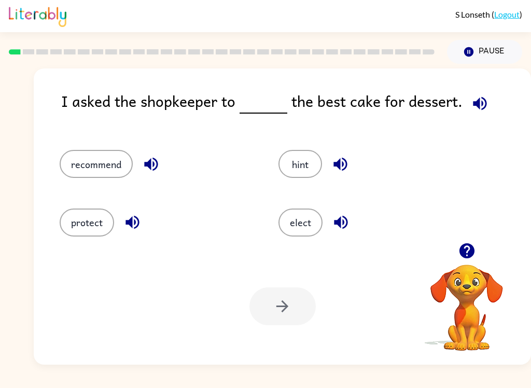
click at [485, 103] on icon "button" at bounding box center [480, 103] width 18 height 18
click at [97, 160] on button "recommend" at bounding box center [96, 164] width 73 height 28
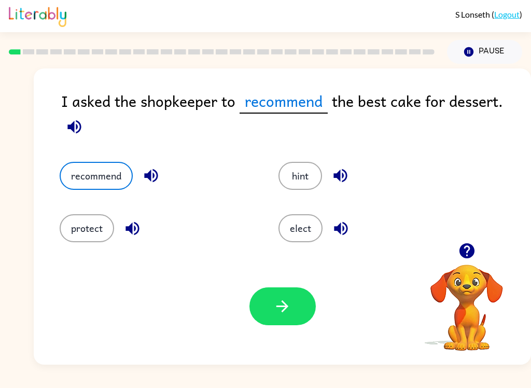
click at [74, 133] on icon "button" at bounding box center [73, 126] width 13 height 13
click at [293, 308] on button "button" at bounding box center [282, 306] width 66 height 38
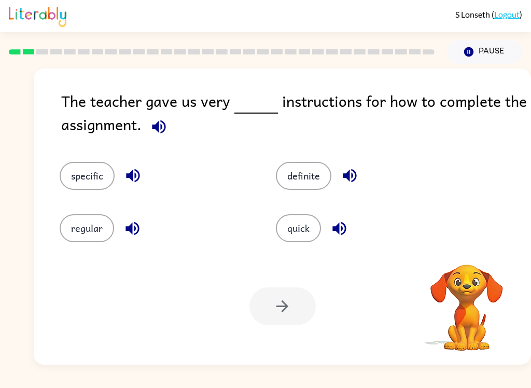
click at [166, 127] on icon "button" at bounding box center [159, 127] width 18 height 18
click at [156, 130] on icon "button" at bounding box center [158, 126] width 13 height 13
click at [90, 170] on button "specific" at bounding box center [87, 176] width 55 height 28
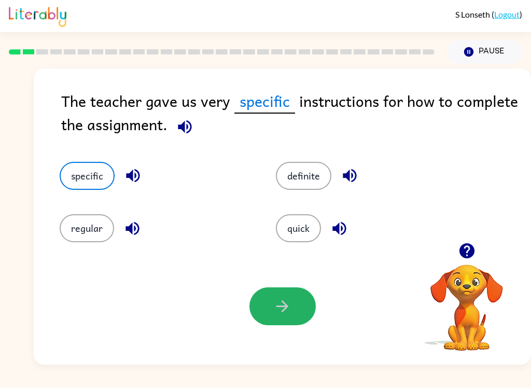
click at [272, 305] on button "button" at bounding box center [282, 306] width 66 height 38
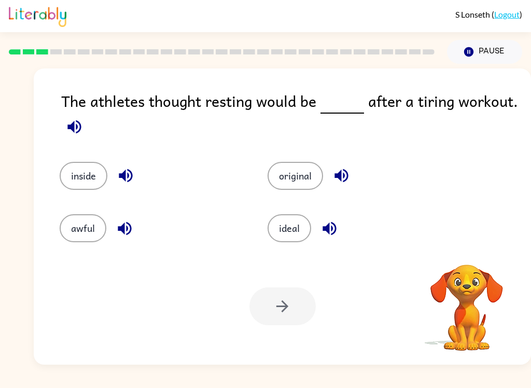
click at [77, 128] on icon "button" at bounding box center [73, 126] width 13 height 13
click at [81, 128] on icon "button" at bounding box center [74, 127] width 18 height 18
click at [293, 226] on button "ideal" at bounding box center [289, 228] width 44 height 28
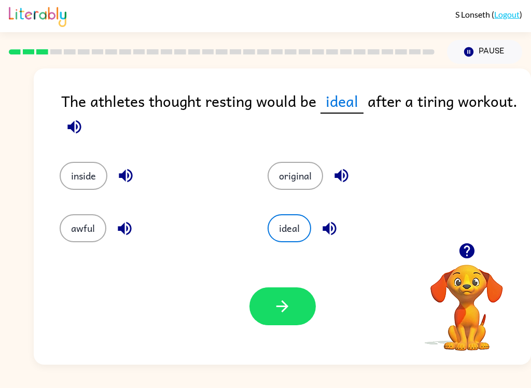
click at [95, 235] on button "awful" at bounding box center [83, 228] width 47 height 28
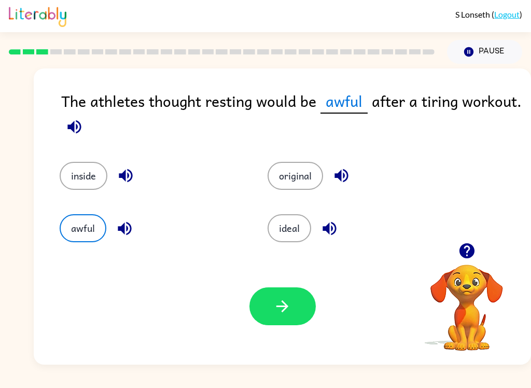
click at [296, 227] on button "ideal" at bounding box center [289, 228] width 44 height 28
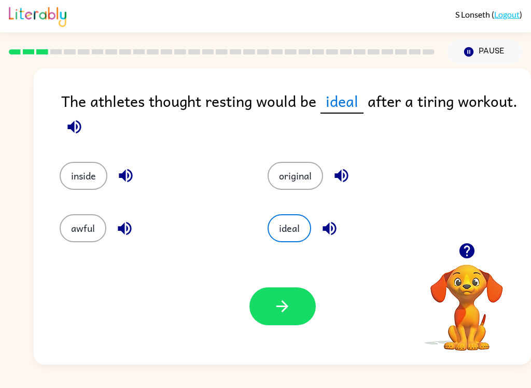
click at [80, 124] on icon "button" at bounding box center [74, 127] width 18 height 18
click at [282, 313] on icon "button" at bounding box center [282, 306] width 18 height 18
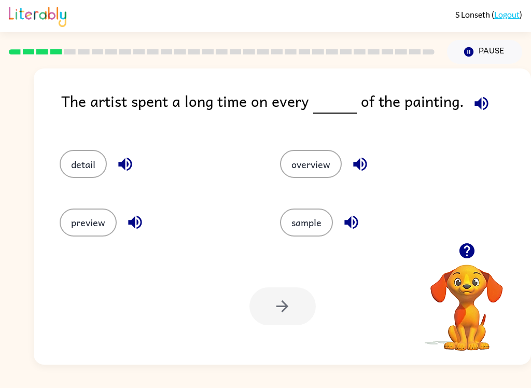
click at [483, 104] on icon "button" at bounding box center [480, 102] width 13 height 13
click at [74, 167] on button "detail" at bounding box center [83, 164] width 47 height 28
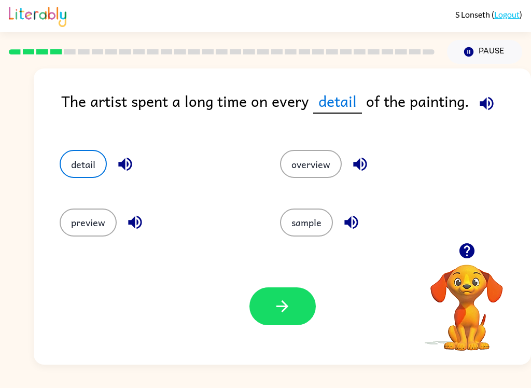
click at [281, 321] on button "button" at bounding box center [282, 306] width 66 height 38
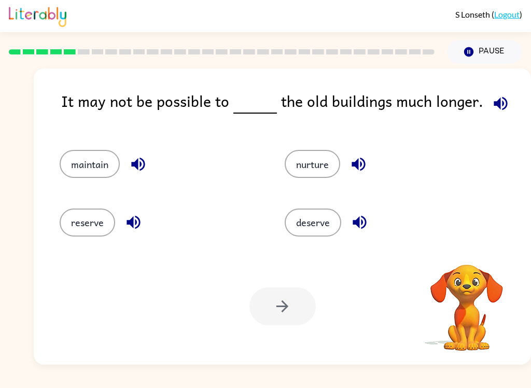
click at [506, 103] on button "button" at bounding box center [500, 103] width 26 height 26
click at [496, 101] on icon "button" at bounding box center [500, 103] width 18 height 18
click at [497, 103] on icon "button" at bounding box center [500, 103] width 18 height 18
click at [497, 105] on icon "button" at bounding box center [500, 103] width 18 height 18
click at [104, 172] on button "maintain" at bounding box center [90, 164] width 60 height 28
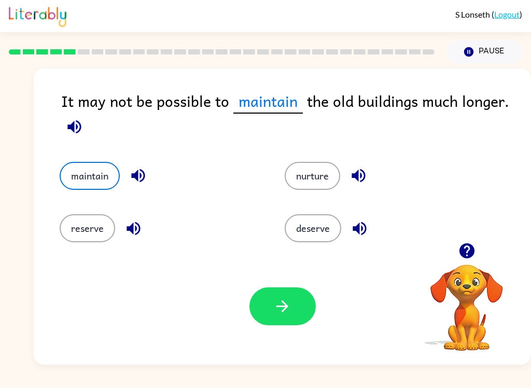
click at [76, 122] on icon "button" at bounding box center [73, 126] width 13 height 13
click at [299, 324] on button "button" at bounding box center [282, 306] width 66 height 38
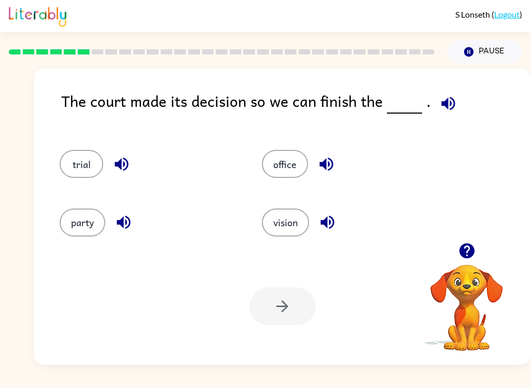
click at [447, 98] on icon "button" at bounding box center [448, 103] width 18 height 18
click at [90, 163] on button "trial" at bounding box center [82, 164] width 44 height 28
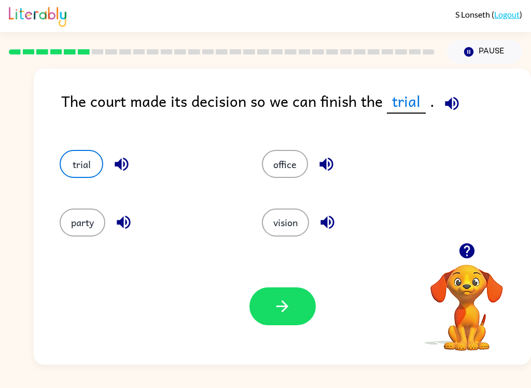
click at [291, 298] on button "button" at bounding box center [282, 306] width 66 height 38
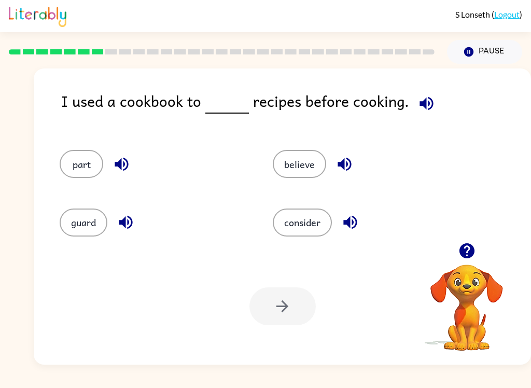
click at [428, 104] on icon "button" at bounding box center [425, 102] width 13 height 13
click at [321, 229] on button "consider" at bounding box center [302, 222] width 59 height 28
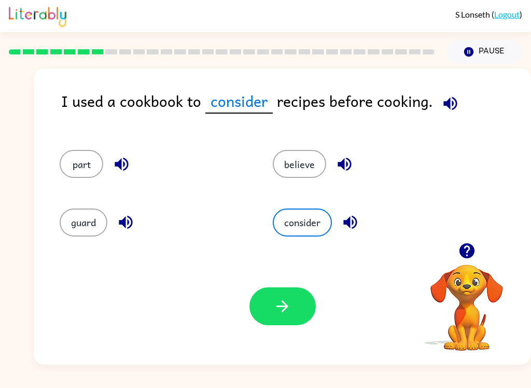
click at [437, 101] on button "button" at bounding box center [450, 103] width 26 height 26
click at [445, 109] on icon "button" at bounding box center [450, 103] width 18 height 18
click at [456, 101] on button "button" at bounding box center [450, 103] width 26 height 26
click at [305, 303] on button "button" at bounding box center [282, 306] width 66 height 38
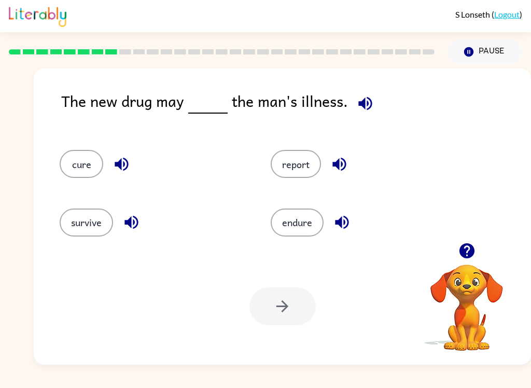
click at [360, 106] on icon "button" at bounding box center [364, 102] width 13 height 13
click at [82, 163] on button "cure" at bounding box center [82, 164] width 44 height 28
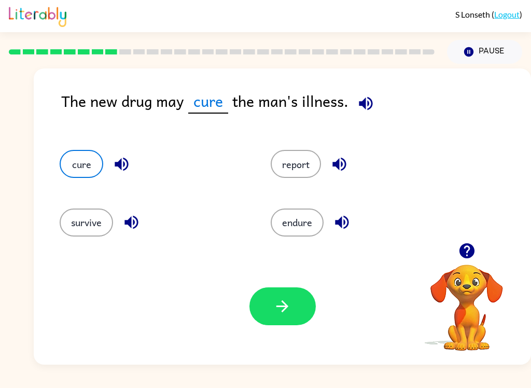
click at [274, 308] on icon "button" at bounding box center [282, 306] width 18 height 18
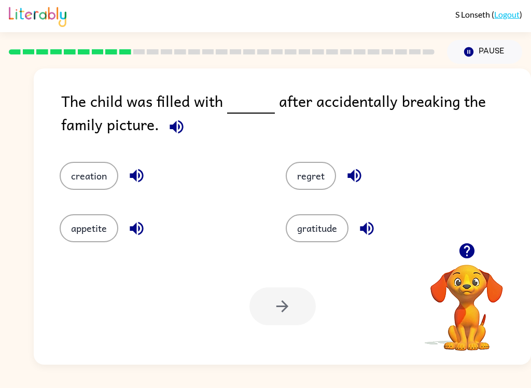
click at [147, 118] on div "The child was filled with after accidentally breaking the family picture." at bounding box center [296, 115] width 470 height 52
click at [167, 135] on icon "button" at bounding box center [176, 127] width 18 height 18
click at [138, 179] on icon "button" at bounding box center [136, 175] width 13 height 13
click at [129, 223] on icon "button" at bounding box center [137, 228] width 18 height 18
click at [360, 175] on icon "button" at bounding box center [353, 175] width 13 height 13
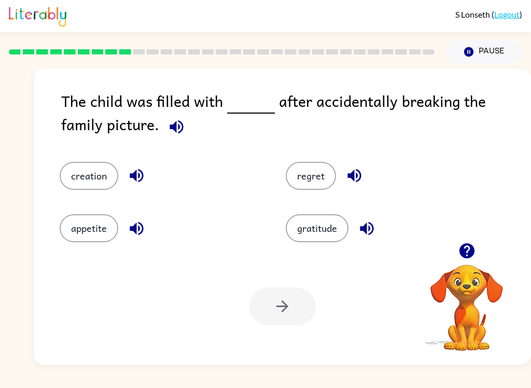
click at [373, 230] on icon "button" at bounding box center [366, 227] width 13 height 13
click at [305, 170] on button "regret" at bounding box center [311, 176] width 50 height 28
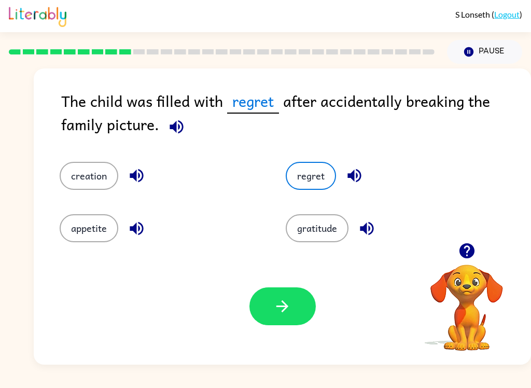
click at [272, 300] on button "button" at bounding box center [282, 306] width 66 height 38
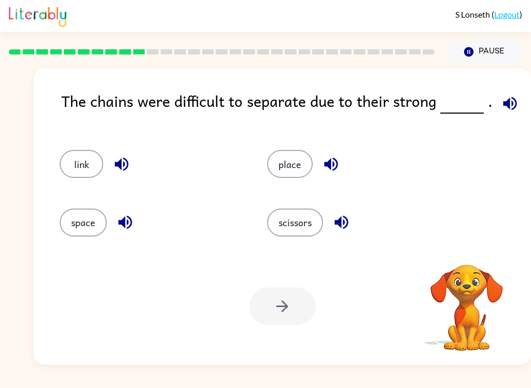
click at [508, 102] on icon "button" at bounding box center [509, 102] width 13 height 13
click at [78, 225] on button "space" at bounding box center [83, 222] width 47 height 28
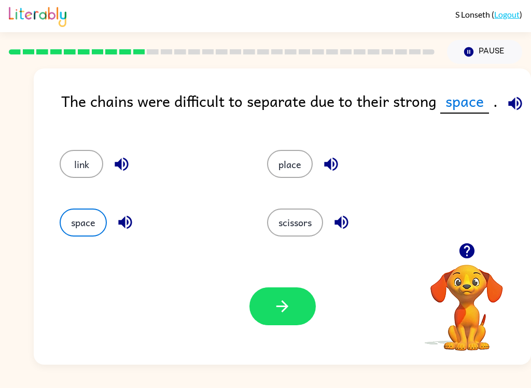
click at [124, 222] on icon "button" at bounding box center [124, 222] width 13 height 13
click at [340, 163] on icon "button" at bounding box center [331, 164] width 18 height 18
click at [345, 220] on icon "button" at bounding box center [341, 222] width 18 height 18
click at [74, 174] on button "link" at bounding box center [82, 164] width 44 height 28
click at [309, 314] on button "button" at bounding box center [282, 306] width 66 height 38
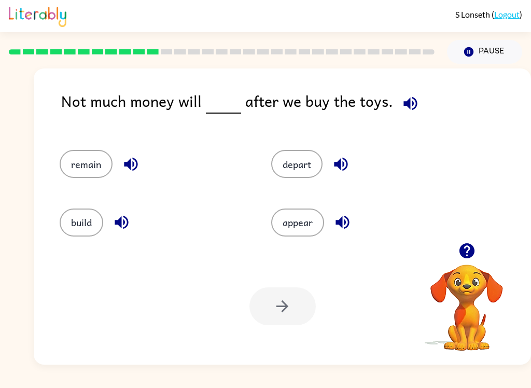
click at [407, 105] on icon "button" at bounding box center [410, 103] width 18 height 18
click at [96, 166] on button "remain" at bounding box center [86, 164] width 53 height 28
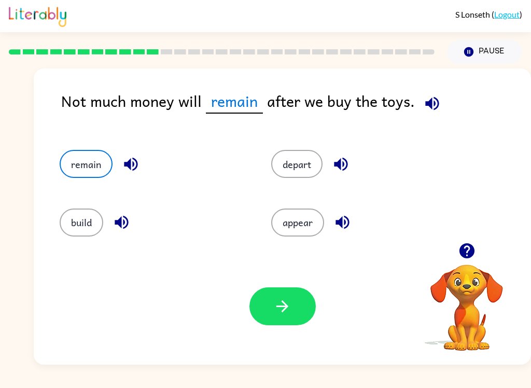
click at [299, 324] on button "button" at bounding box center [282, 306] width 66 height 38
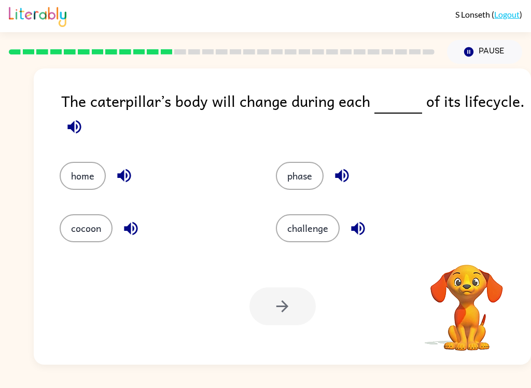
click at [66, 128] on icon "button" at bounding box center [74, 127] width 18 height 18
click at [74, 130] on icon "button" at bounding box center [73, 126] width 13 height 13
click at [301, 189] on button "phase" at bounding box center [300, 176] width 48 height 28
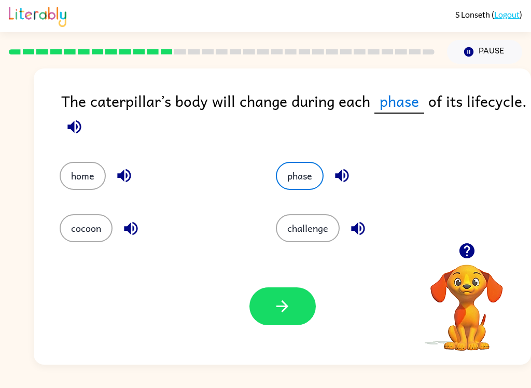
click at [283, 307] on icon "button" at bounding box center [282, 306] width 18 height 18
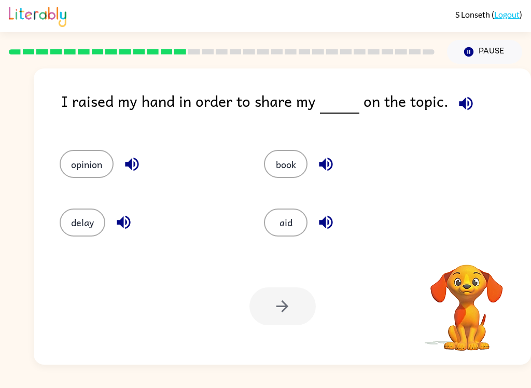
click at [468, 103] on icon "button" at bounding box center [466, 103] width 18 height 18
click at [104, 172] on button "opinion" at bounding box center [87, 164] width 54 height 28
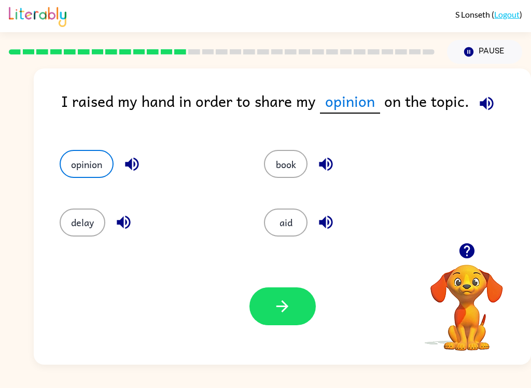
click at [280, 319] on button "button" at bounding box center [282, 306] width 66 height 38
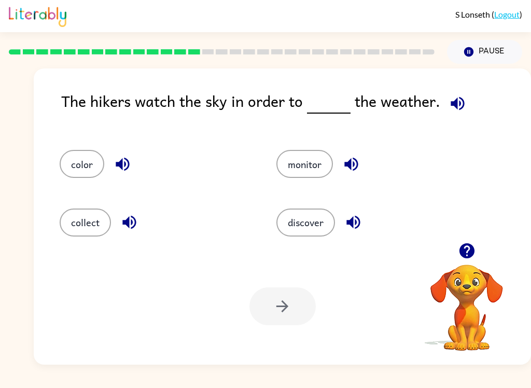
click at [453, 105] on icon "button" at bounding box center [456, 102] width 13 height 13
click at [308, 168] on button "monitor" at bounding box center [304, 164] width 57 height 28
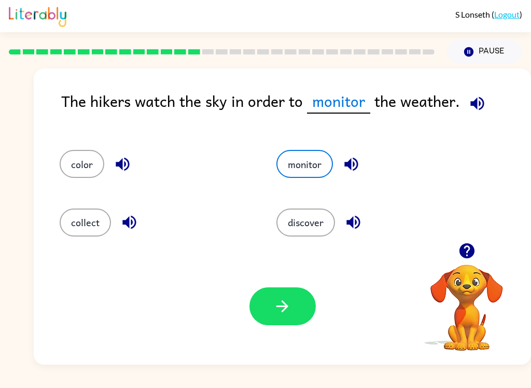
click at [279, 315] on icon "button" at bounding box center [282, 306] width 18 height 18
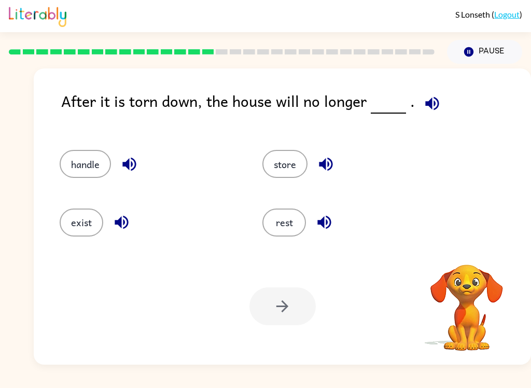
click at [427, 105] on icon "button" at bounding box center [431, 102] width 13 height 13
click at [430, 111] on icon "button" at bounding box center [432, 103] width 18 height 18
click at [87, 229] on button "exist" at bounding box center [82, 222] width 44 height 28
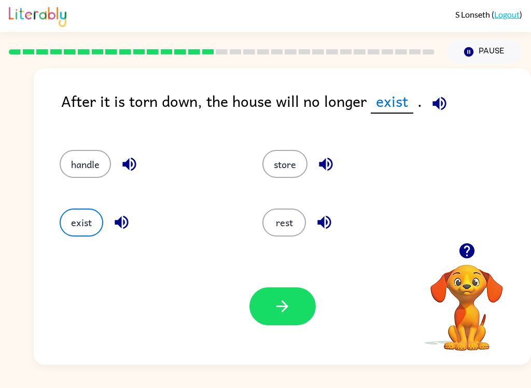
click at [300, 307] on button "button" at bounding box center [282, 306] width 66 height 38
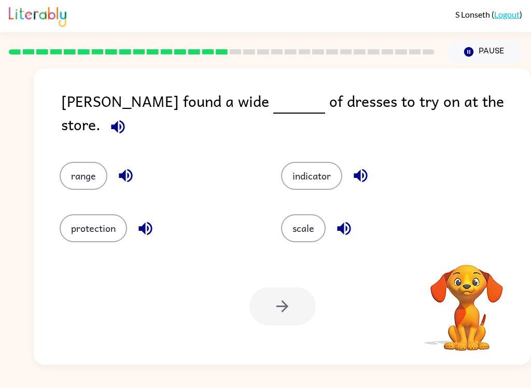
click at [127, 118] on icon "button" at bounding box center [118, 127] width 18 height 18
click at [154, 233] on button "button" at bounding box center [145, 228] width 26 height 26
click at [132, 168] on icon "button" at bounding box center [126, 175] width 18 height 18
click at [364, 173] on icon "button" at bounding box center [360, 175] width 18 height 18
click at [350, 228] on icon "button" at bounding box center [344, 228] width 18 height 18
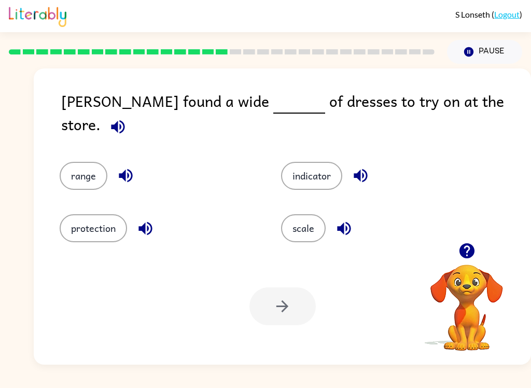
click at [83, 170] on button "range" at bounding box center [84, 176] width 48 height 28
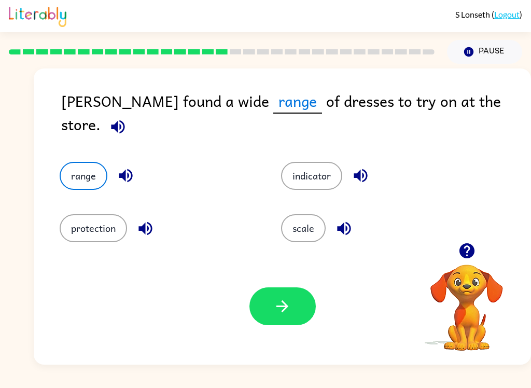
click at [304, 307] on button "button" at bounding box center [282, 306] width 66 height 38
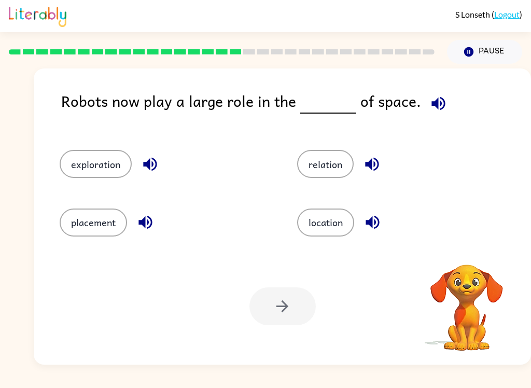
click at [429, 112] on icon "button" at bounding box center [438, 103] width 18 height 18
click at [374, 165] on icon "button" at bounding box center [371, 164] width 13 height 13
click at [382, 224] on icon "button" at bounding box center [372, 222] width 18 height 18
click at [146, 229] on icon "button" at bounding box center [145, 222] width 18 height 18
click at [152, 160] on icon "button" at bounding box center [150, 164] width 18 height 18
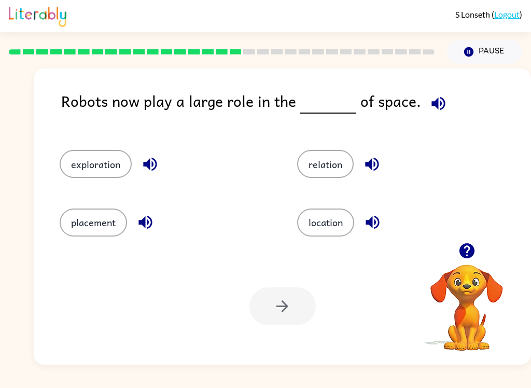
click at [94, 163] on button "exploration" at bounding box center [96, 164] width 72 height 28
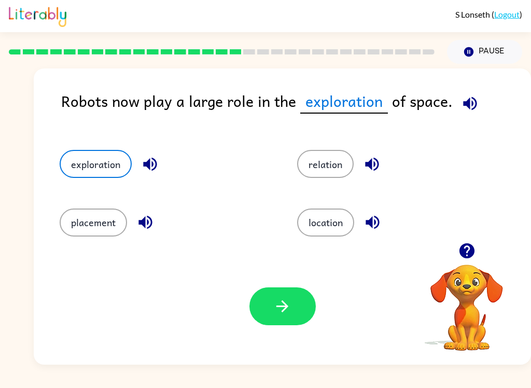
click at [287, 317] on button "button" at bounding box center [282, 306] width 66 height 38
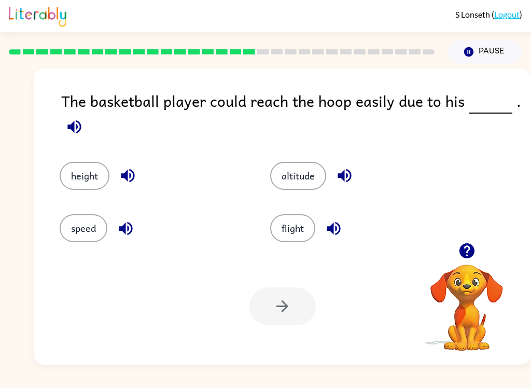
click at [74, 125] on icon "button" at bounding box center [73, 126] width 13 height 13
click at [90, 177] on button "height" at bounding box center [85, 176] width 50 height 28
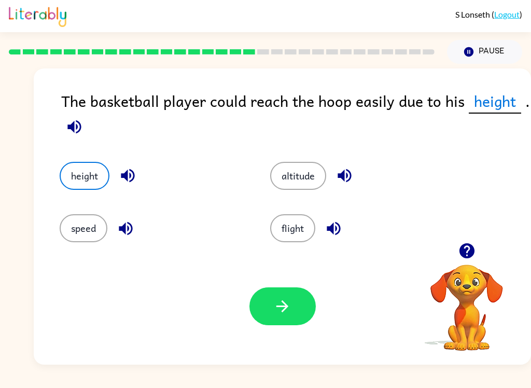
click at [288, 304] on icon "button" at bounding box center [282, 306] width 18 height 18
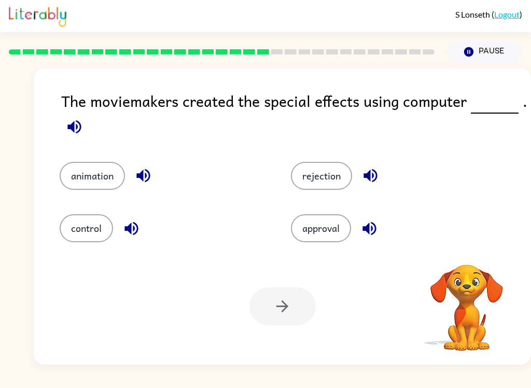
click at [69, 128] on icon "button" at bounding box center [73, 126] width 13 height 13
click at [81, 125] on icon "button" at bounding box center [74, 127] width 18 height 18
click at [98, 179] on button "animation" at bounding box center [92, 176] width 65 height 28
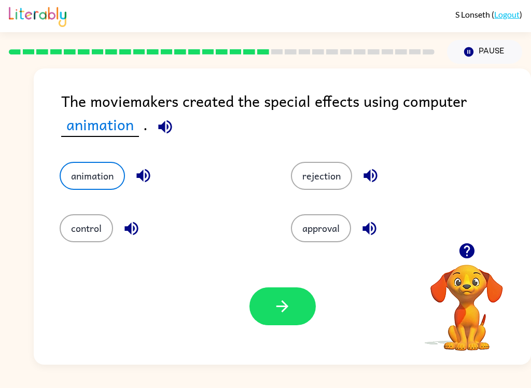
click at [145, 175] on icon "button" at bounding box center [143, 175] width 18 height 18
click at [135, 234] on icon "button" at bounding box center [130, 227] width 13 height 13
click at [378, 175] on icon "button" at bounding box center [370, 175] width 18 height 18
click at [373, 236] on icon "button" at bounding box center [369, 228] width 18 height 18
click at [368, 232] on icon "button" at bounding box center [368, 227] width 13 height 13
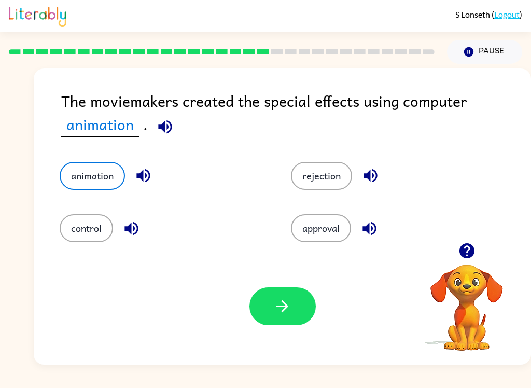
click at [279, 311] on icon "button" at bounding box center [282, 306] width 18 height 18
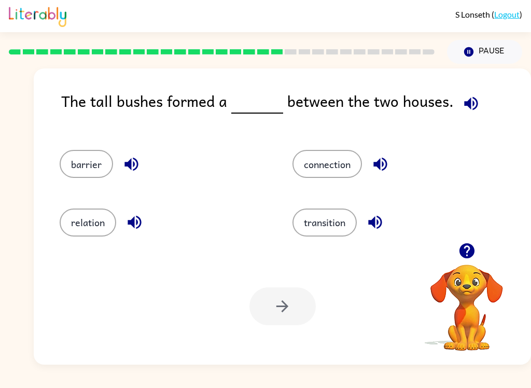
click at [468, 105] on icon "button" at bounding box center [471, 103] width 18 height 18
click at [100, 162] on button "barrier" at bounding box center [86, 164] width 53 height 28
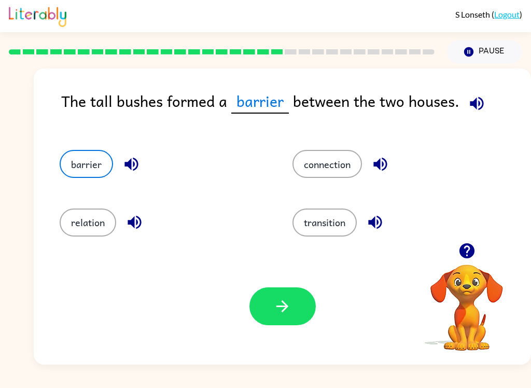
click at [285, 305] on icon "button" at bounding box center [282, 306] width 18 height 18
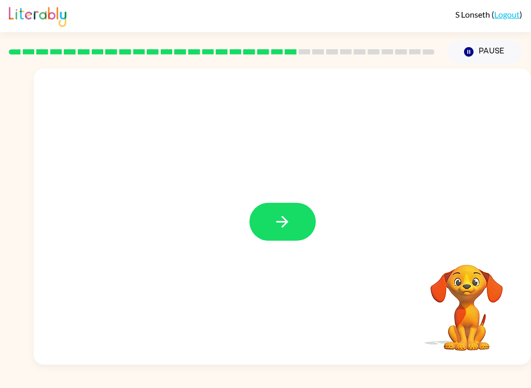
click at [299, 221] on button "button" at bounding box center [282, 222] width 66 height 38
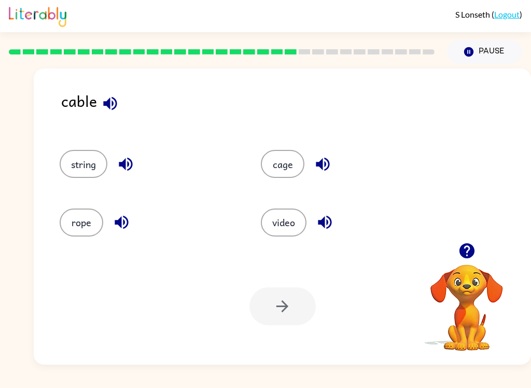
click at [278, 156] on button "cage" at bounding box center [283, 164] width 44 height 28
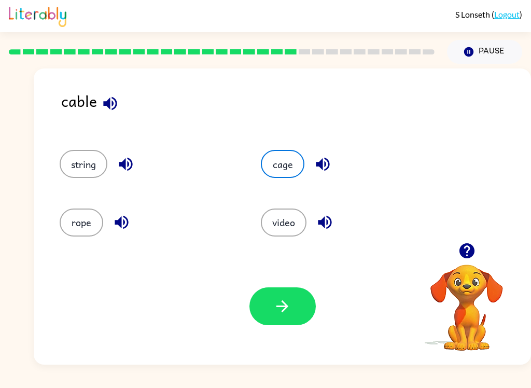
click at [281, 227] on button "video" at bounding box center [284, 222] width 46 height 28
click at [74, 168] on button "string" at bounding box center [84, 164] width 48 height 28
click at [304, 220] on button "video" at bounding box center [284, 222] width 46 height 28
click at [77, 235] on button "rope" at bounding box center [82, 222] width 44 height 28
click at [287, 317] on button "button" at bounding box center [282, 306] width 66 height 38
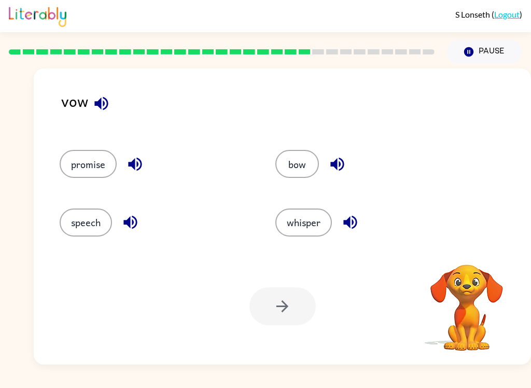
click at [104, 108] on icon "button" at bounding box center [101, 103] width 18 height 18
click at [97, 109] on icon "button" at bounding box center [101, 103] width 18 height 18
click at [98, 168] on button "promise" at bounding box center [88, 164] width 57 height 28
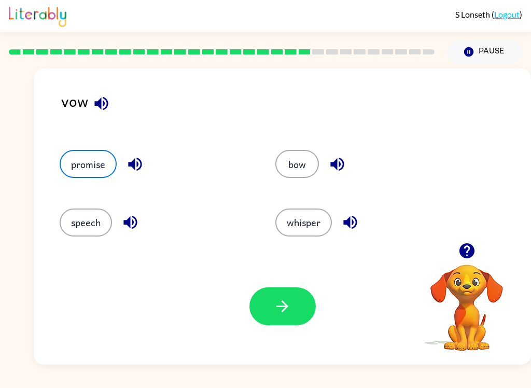
click at [279, 307] on icon "button" at bounding box center [282, 306] width 12 height 12
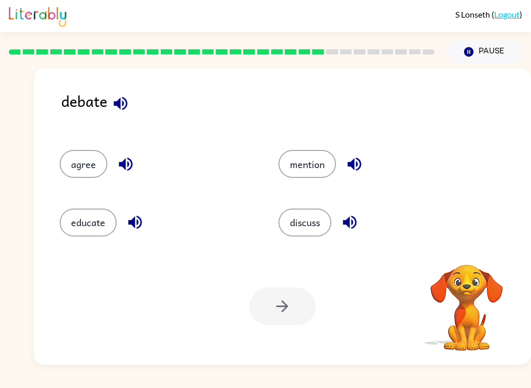
click at [123, 109] on icon "button" at bounding box center [120, 102] width 13 height 13
click at [118, 101] on icon "button" at bounding box center [120, 103] width 18 height 18
click at [113, 101] on icon "button" at bounding box center [120, 103] width 18 height 18
click at [325, 231] on button "discuss" at bounding box center [304, 222] width 53 height 28
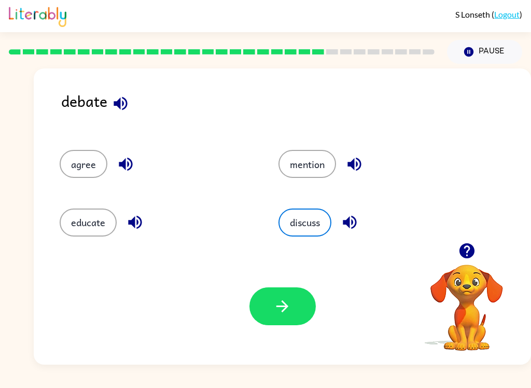
click at [356, 226] on icon "button" at bounding box center [349, 222] width 13 height 13
click at [361, 165] on icon "button" at bounding box center [353, 164] width 13 height 13
click at [141, 223] on icon "button" at bounding box center [134, 222] width 13 height 13
click at [135, 163] on button "button" at bounding box center [125, 164] width 26 height 26
click at [280, 307] on icon "button" at bounding box center [282, 306] width 18 height 18
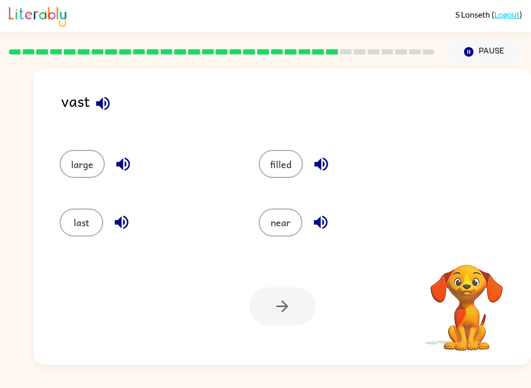
click at [104, 111] on icon "button" at bounding box center [103, 103] width 18 height 18
click at [114, 99] on button "button" at bounding box center [103, 103] width 26 height 26
click at [83, 157] on button "large" at bounding box center [82, 164] width 45 height 28
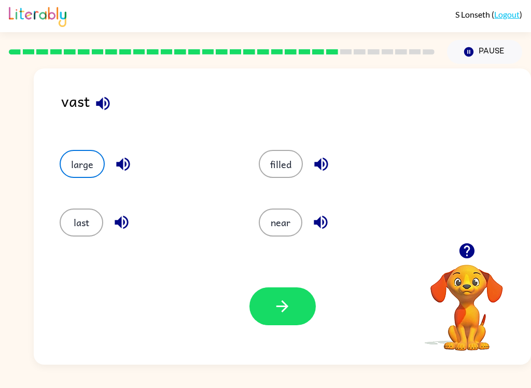
click at [276, 300] on icon "button" at bounding box center [282, 306] width 18 height 18
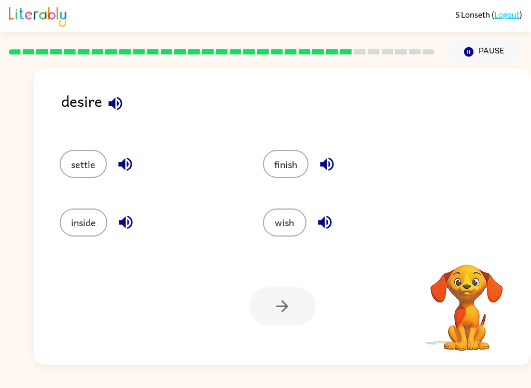
click at [115, 109] on icon "button" at bounding box center [114, 102] width 13 height 13
click at [292, 221] on button "wish" at bounding box center [285, 222] width 44 height 28
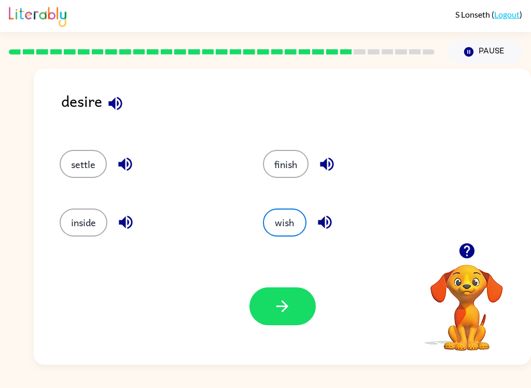
click at [285, 304] on icon "button" at bounding box center [282, 306] width 12 height 12
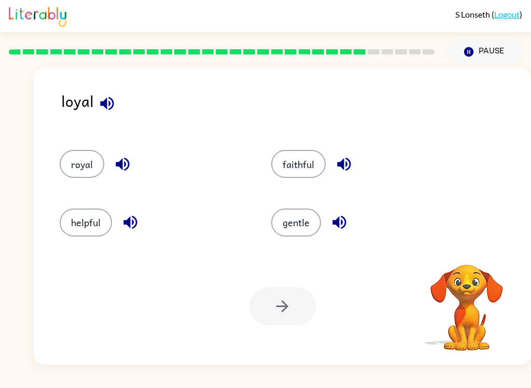
click at [110, 101] on icon "button" at bounding box center [106, 102] width 13 height 13
click at [298, 170] on button "faithful" at bounding box center [298, 164] width 54 height 28
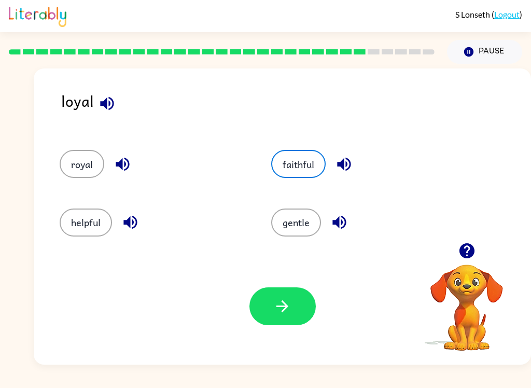
click at [351, 168] on icon "button" at bounding box center [344, 164] width 18 height 18
click at [82, 220] on button "helpful" at bounding box center [86, 222] width 52 height 28
click at [276, 325] on button "button" at bounding box center [282, 306] width 66 height 38
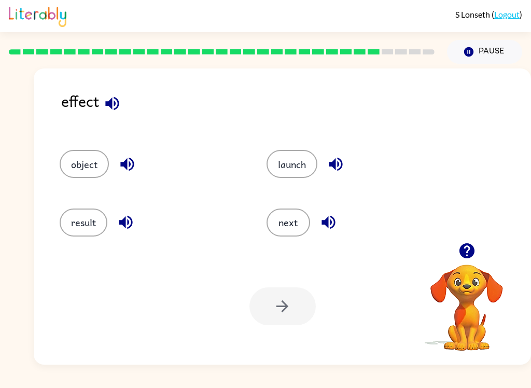
click at [80, 230] on button "result" at bounding box center [84, 222] width 48 height 28
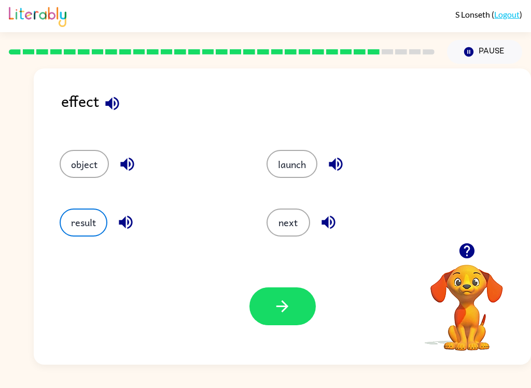
click at [276, 302] on icon "button" at bounding box center [282, 306] width 18 height 18
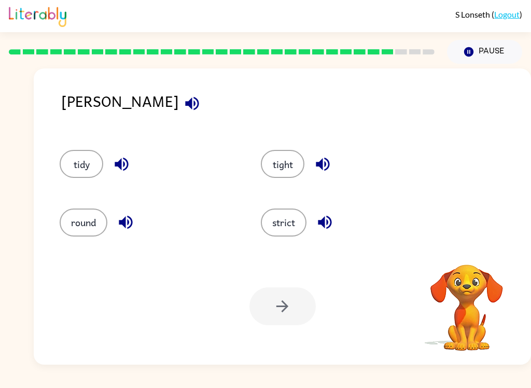
click at [183, 110] on icon "button" at bounding box center [192, 103] width 18 height 18
click at [287, 229] on button "strict" at bounding box center [284, 222] width 46 height 28
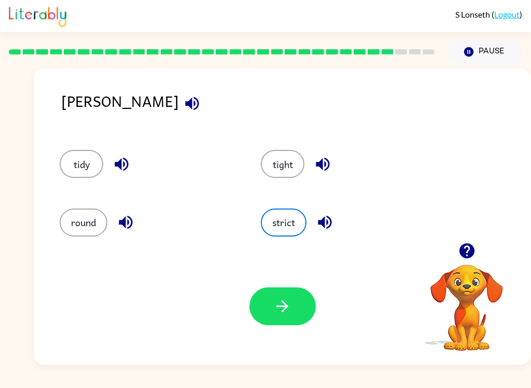
click at [283, 312] on icon "button" at bounding box center [282, 306] width 12 height 12
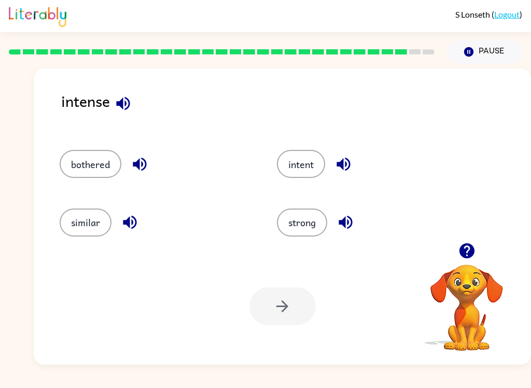
click at [126, 115] on button "button" at bounding box center [123, 103] width 26 height 26
click at [128, 158] on button "button" at bounding box center [139, 164] width 26 height 26
click at [345, 166] on icon "button" at bounding box center [343, 164] width 18 height 18
click at [130, 228] on icon "button" at bounding box center [129, 222] width 13 height 13
click at [354, 223] on icon "button" at bounding box center [345, 222] width 18 height 18
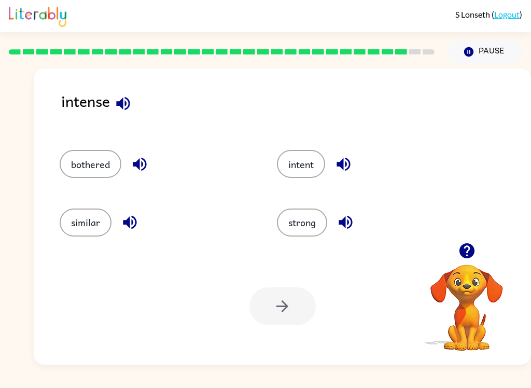
click at [306, 221] on button "strong" at bounding box center [302, 222] width 50 height 28
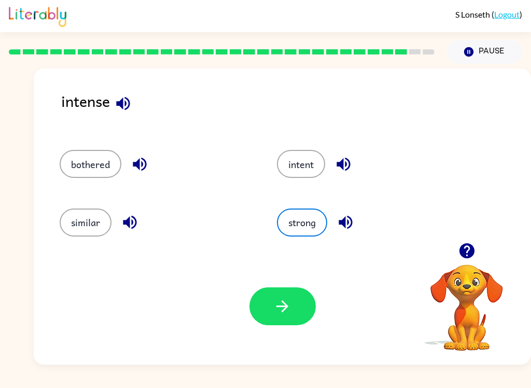
click at [286, 319] on button "button" at bounding box center [282, 306] width 66 height 38
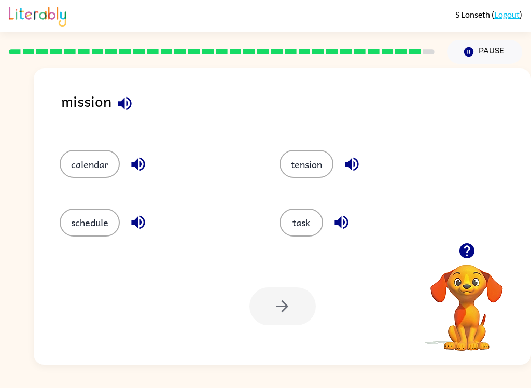
click at [468, 251] on icon "button" at bounding box center [466, 250] width 15 height 15
click at [343, 164] on button "button" at bounding box center [352, 164] width 26 height 26
click at [306, 227] on button "task" at bounding box center [301, 222] width 44 height 28
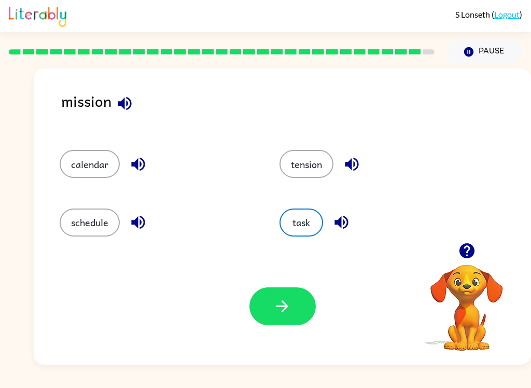
click at [286, 316] on button "button" at bounding box center [282, 306] width 66 height 38
